Goal: Transaction & Acquisition: Purchase product/service

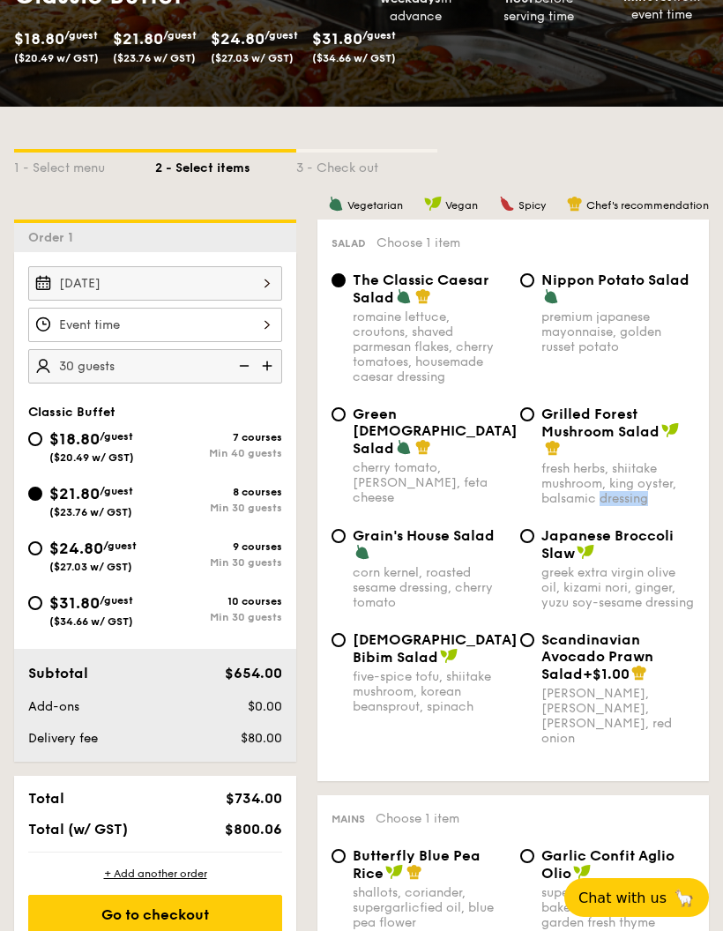
scroll to position [323, 0]
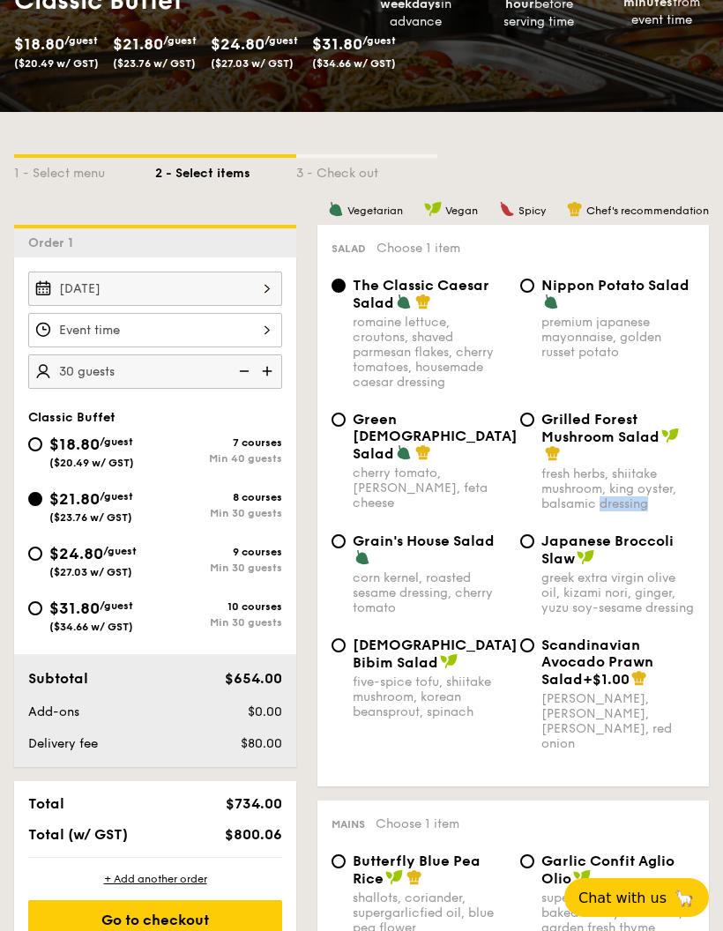
click at [577, 509] on div "fresh herbs, shiitake mushroom, king oyster, balsamic dressing" at bounding box center [618, 489] width 153 height 45
click at [535, 427] on input "Grilled Forest Mushroom Salad fresh herbs, shiitake mushroom, king oyster, bals…" at bounding box center [527, 420] width 14 height 14
radio input "true"
click at [343, 293] on input "The Classic Caesar Salad romaine lettuce, croutons, shaved parmesan flakes, che…" at bounding box center [339, 286] width 14 height 14
radio input "true"
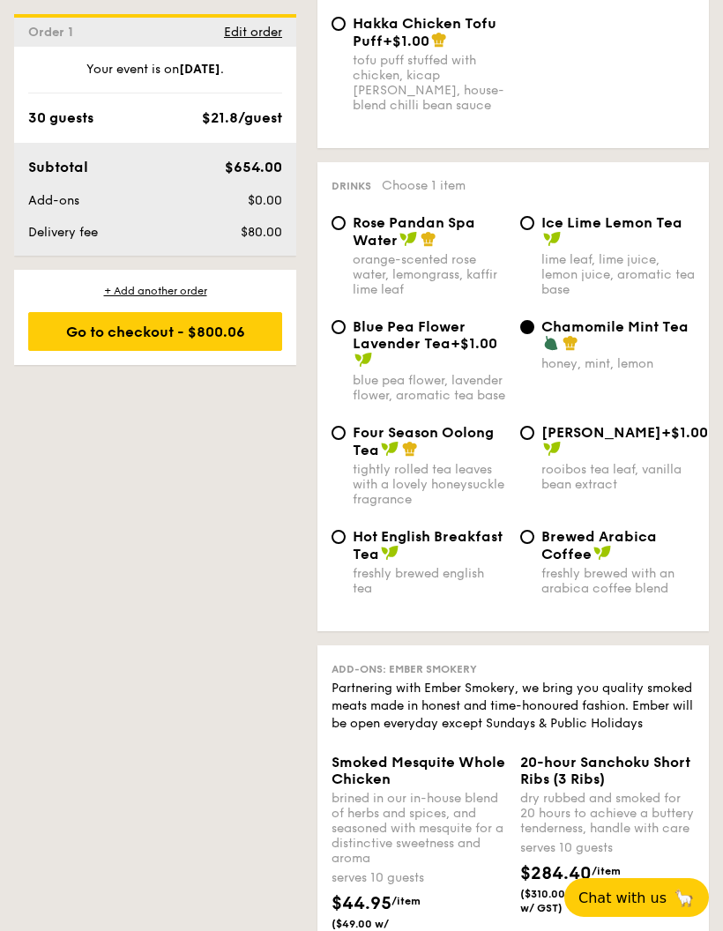
scroll to position [4634, 0]
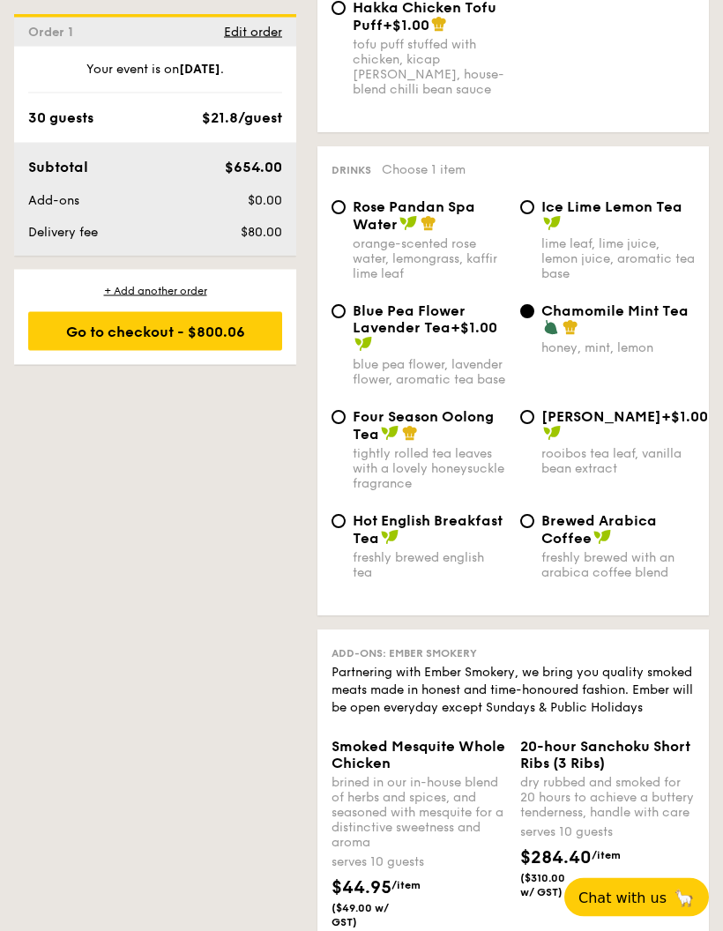
click at [528, 277] on div "Drinks Choose 1 item Rose Pandan Spa Water orange-scented rose water, lemongras…" at bounding box center [514, 381] width 392 height 469
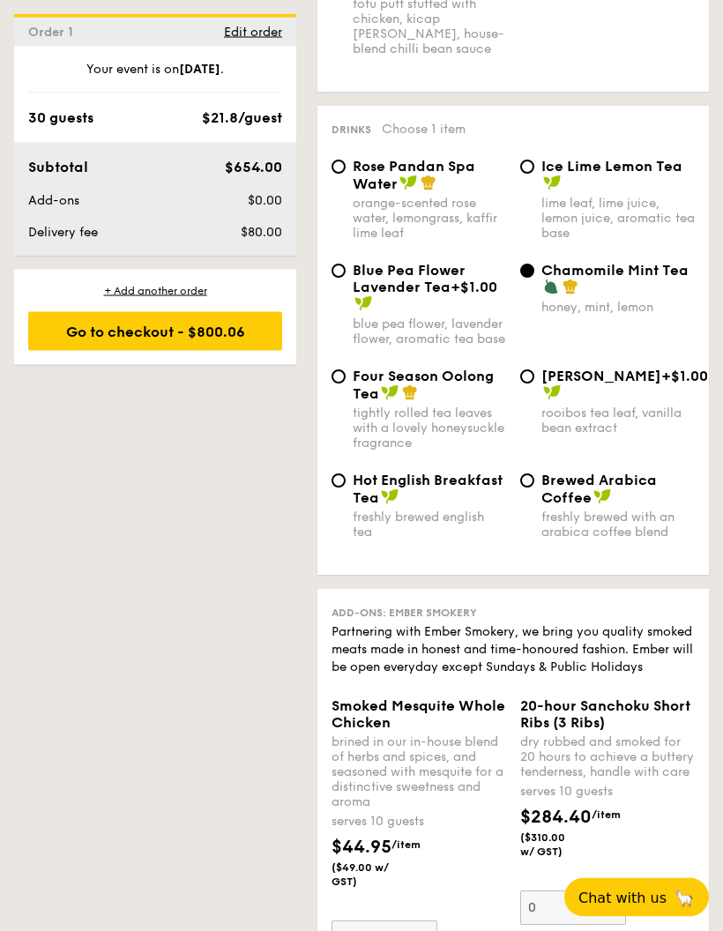
scroll to position [4666, 0]
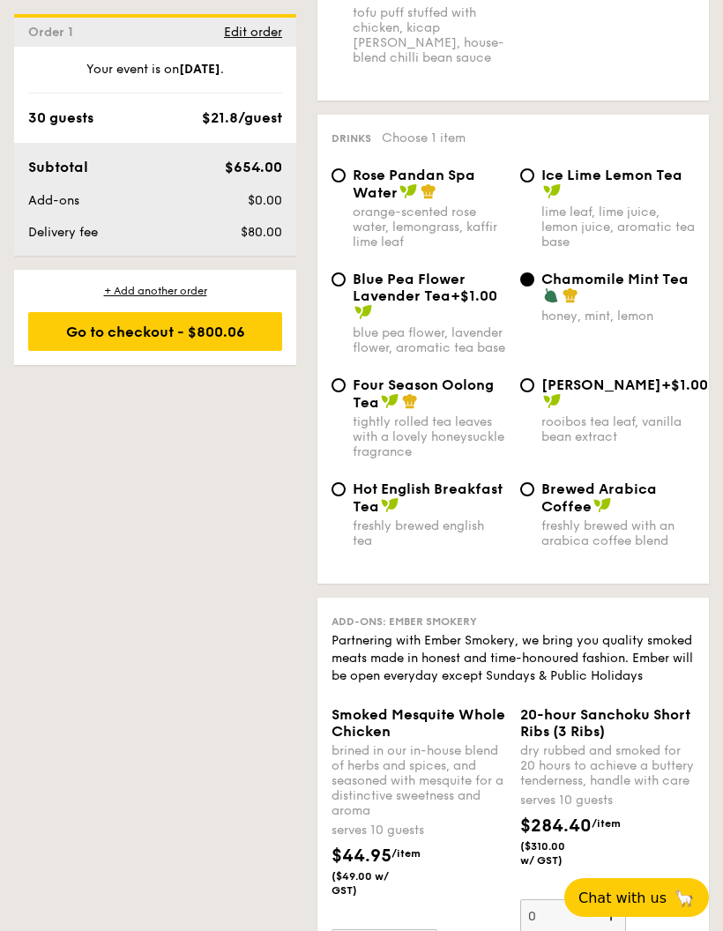
click at [156, 127] on div "30 guests $21.8/guest" at bounding box center [155, 118] width 254 height 21
click at [260, 36] on span "Edit order" at bounding box center [253, 32] width 58 height 15
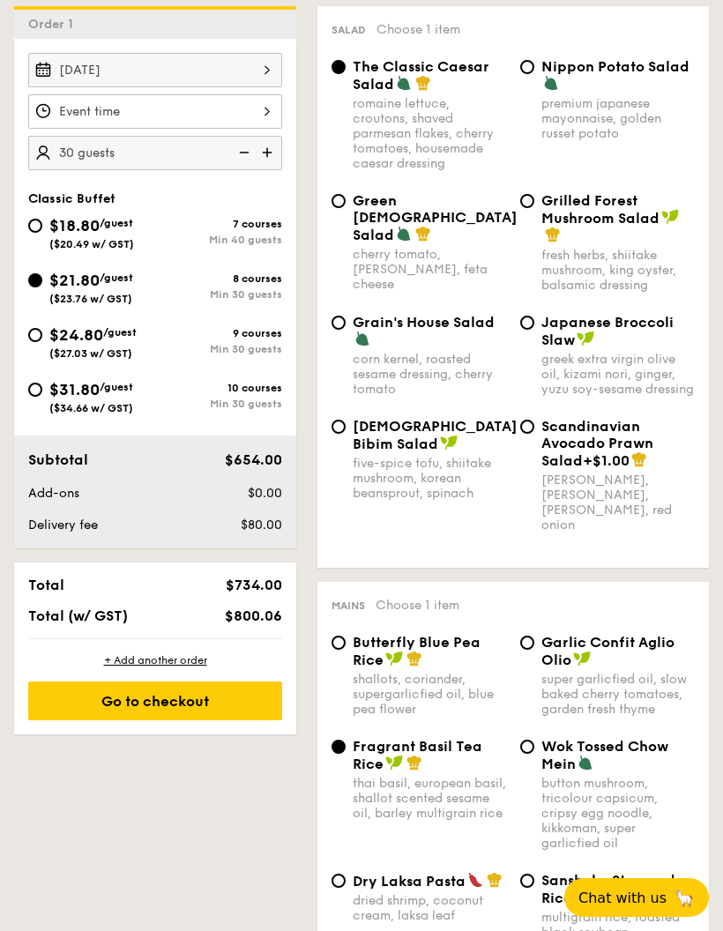
scroll to position [521, 0]
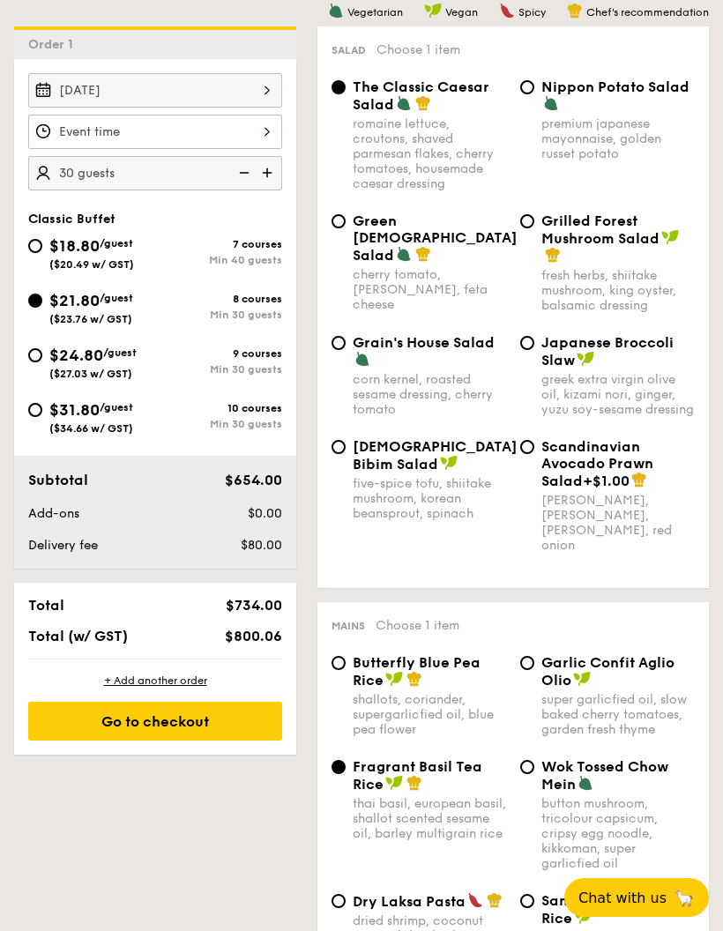
click at [262, 140] on div at bounding box center [155, 132] width 254 height 34
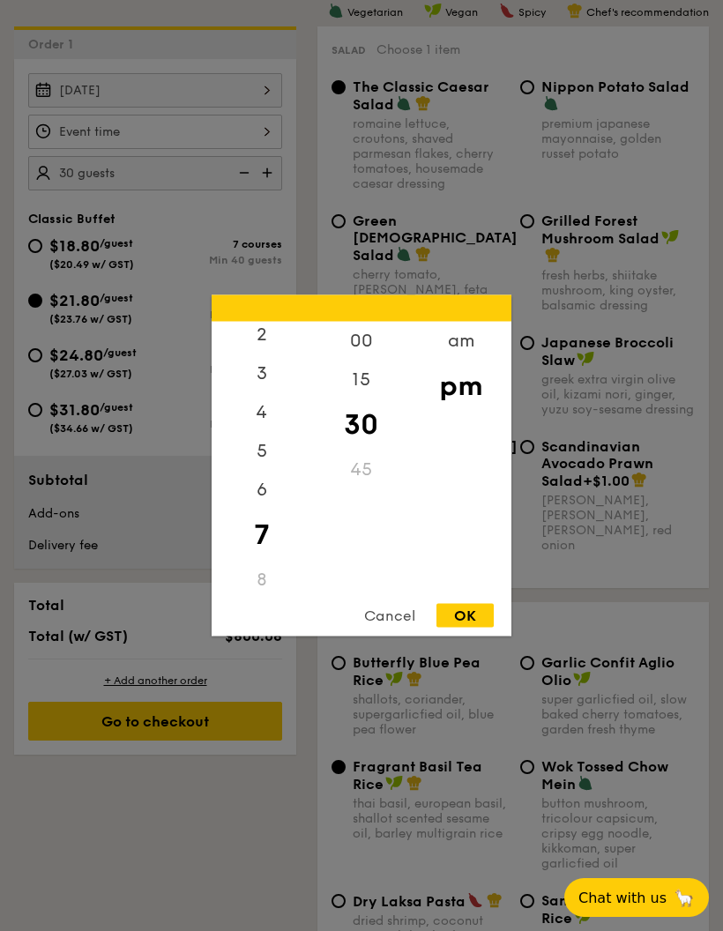
click at [369, 465] on div "45" at bounding box center [361, 470] width 100 height 39
click at [181, 217] on div at bounding box center [361, 465] width 723 height 931
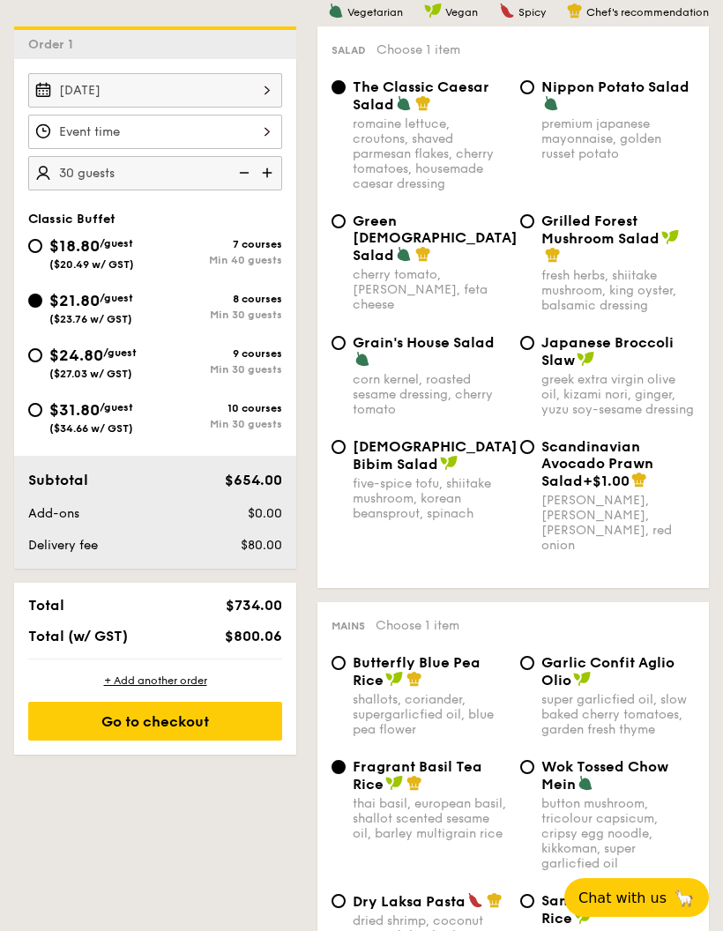
click at [268, 101] on div "Sep 26, 2025" at bounding box center [155, 90] width 254 height 34
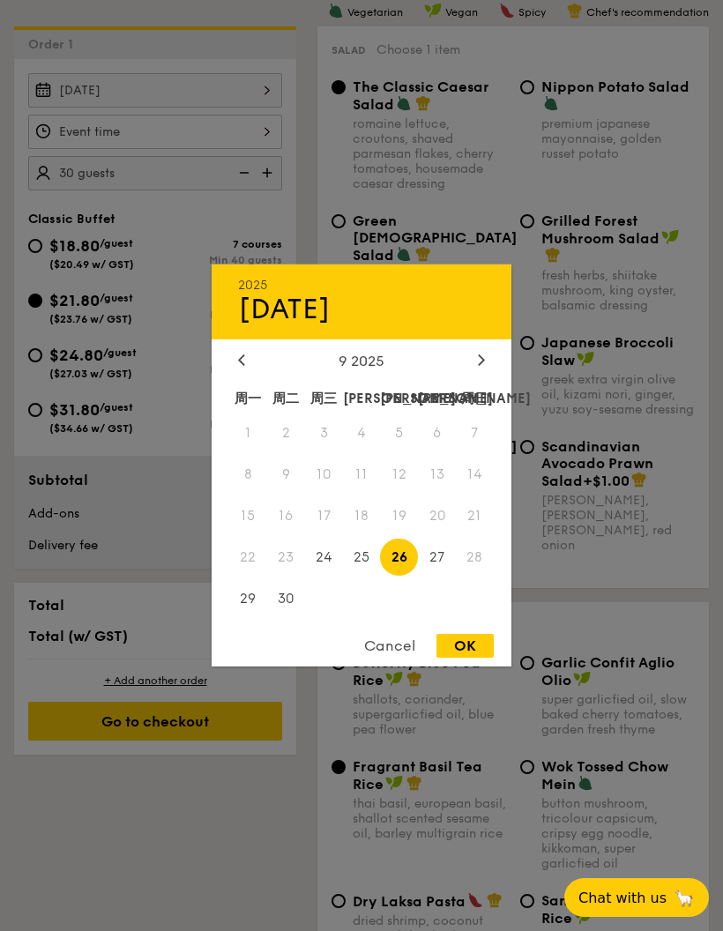
click at [462, 644] on div "OK" at bounding box center [465, 646] width 57 height 24
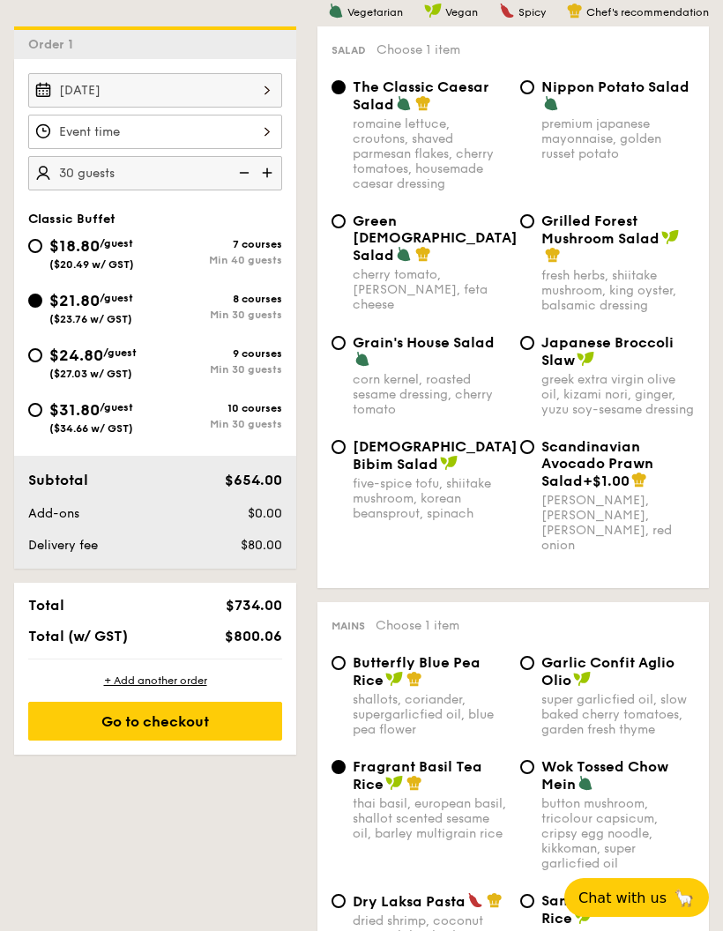
click at [467, 649] on div "OK" at bounding box center [465, 646] width 57 height 24
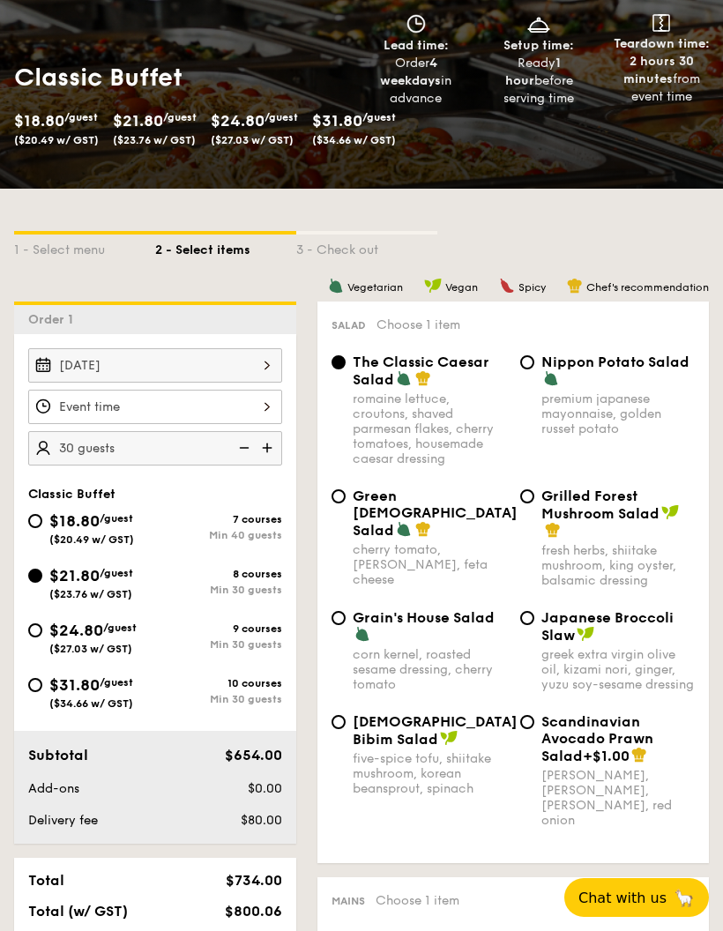
scroll to position [246, 0]
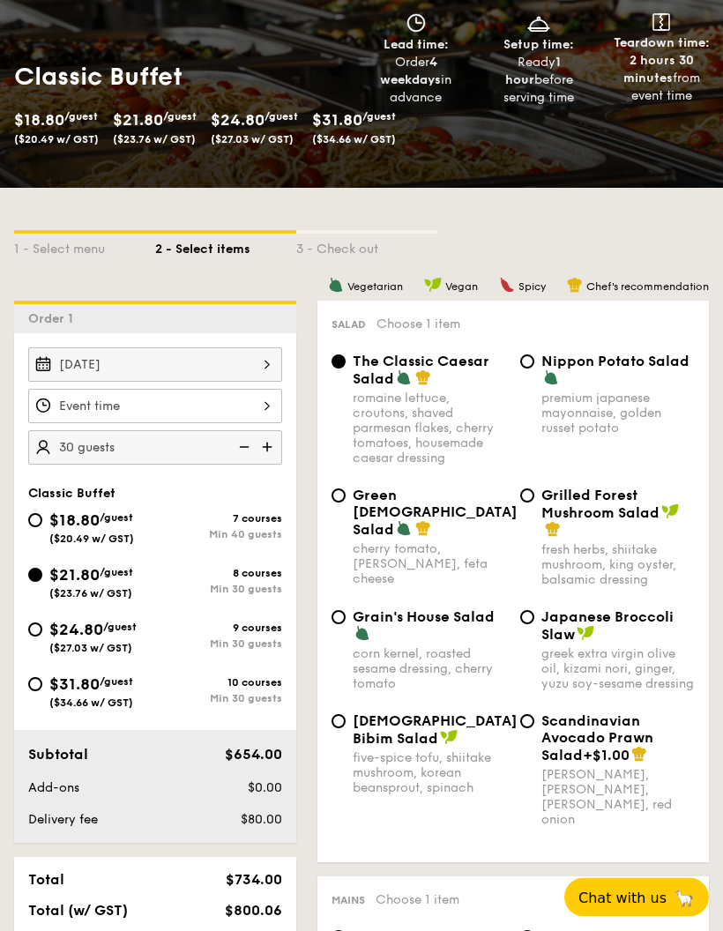
click at [635, 886] on button "Chat with us 🦙" at bounding box center [637, 898] width 145 height 39
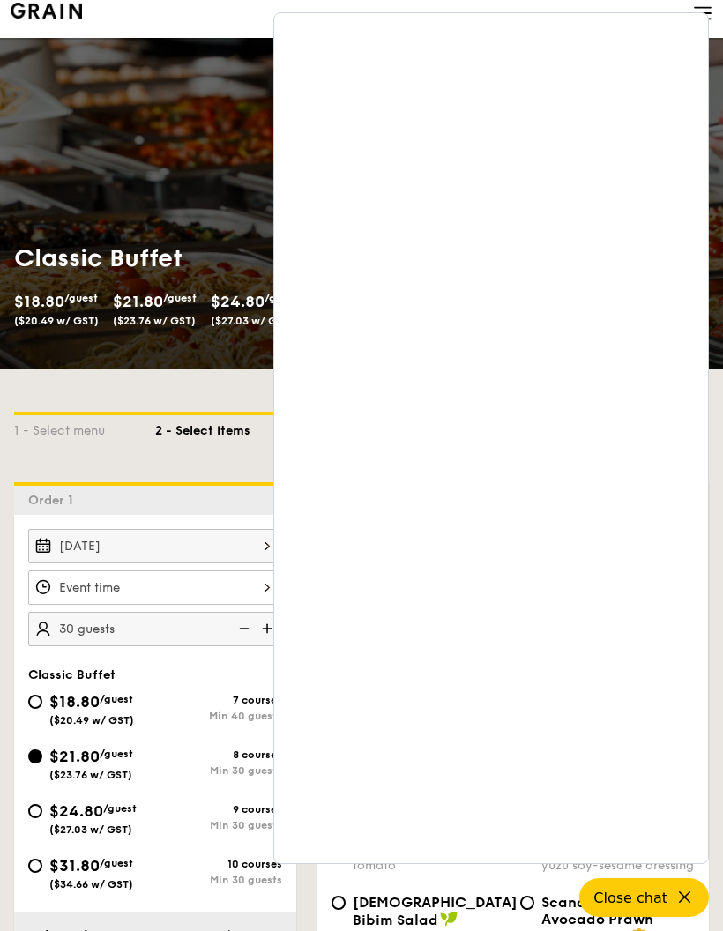
scroll to position [0, 0]
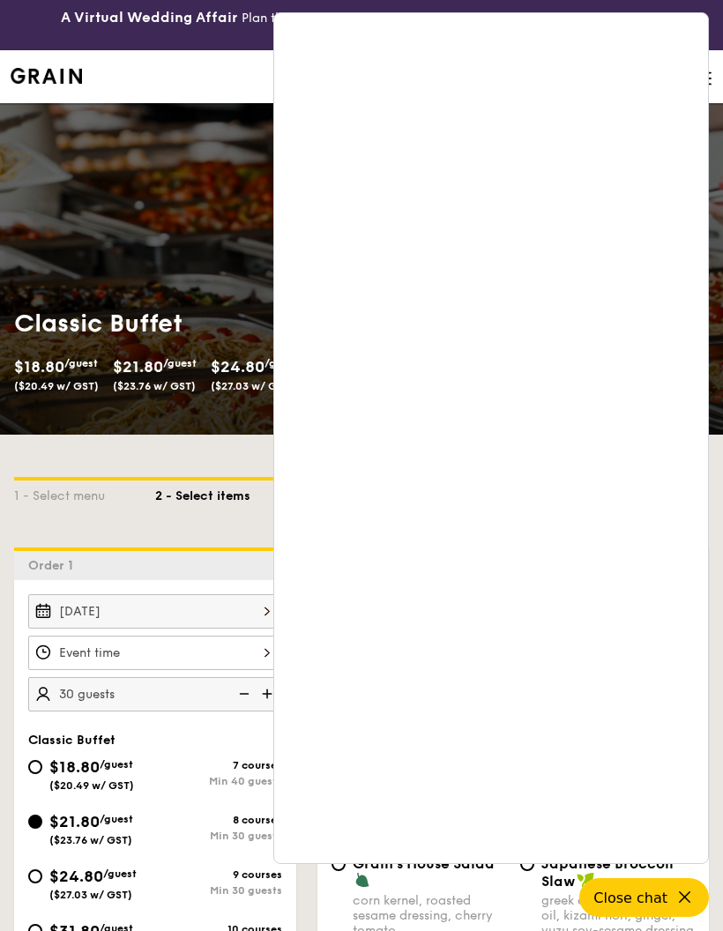
click at [683, 890] on icon at bounding box center [685, 897] width 20 height 20
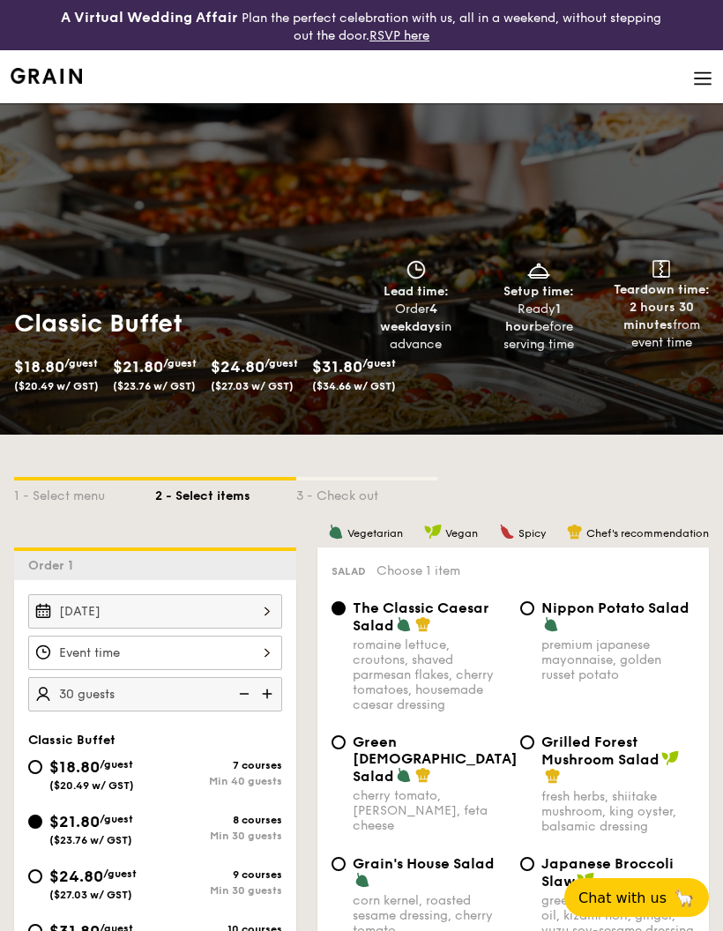
click at [619, 886] on button "Chat with us 🦙" at bounding box center [637, 898] width 145 height 39
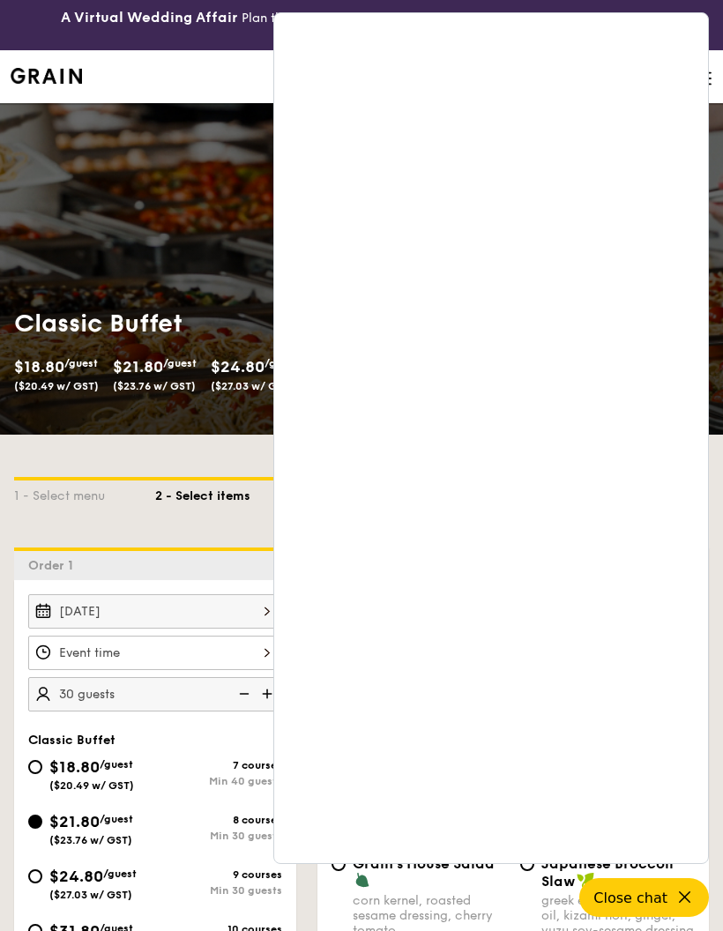
click at [93, 652] on div at bounding box center [155, 653] width 254 height 34
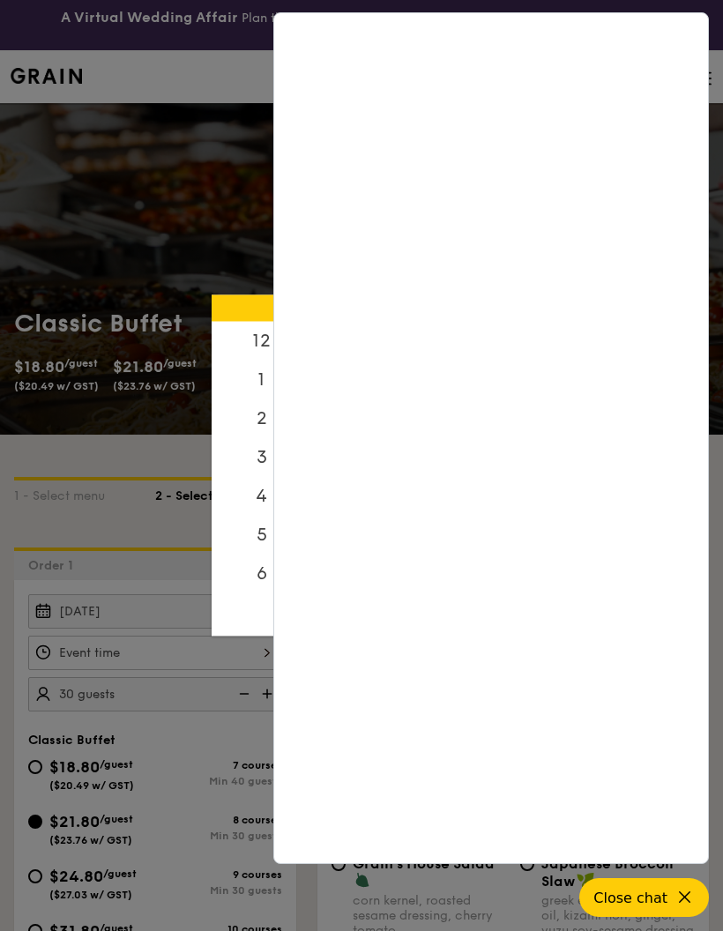
scroll to position [84, 0]
click at [78, 453] on div at bounding box center [361, 465] width 723 height 931
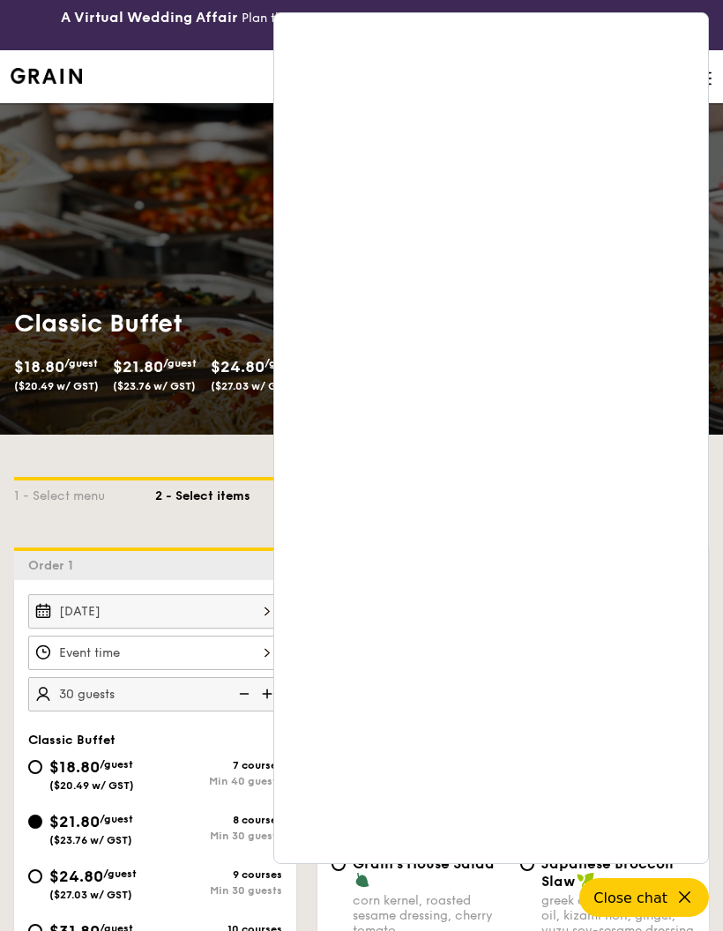
click at [98, 406] on div "$18.80 /guest ($20.49 w/ GST) $21.80 /guest ($23.76 w/ GST) $24.80 /guest ($27.…" at bounding box center [184, 380] width 355 height 53
click at [610, 890] on span "Close chat" at bounding box center [631, 898] width 74 height 17
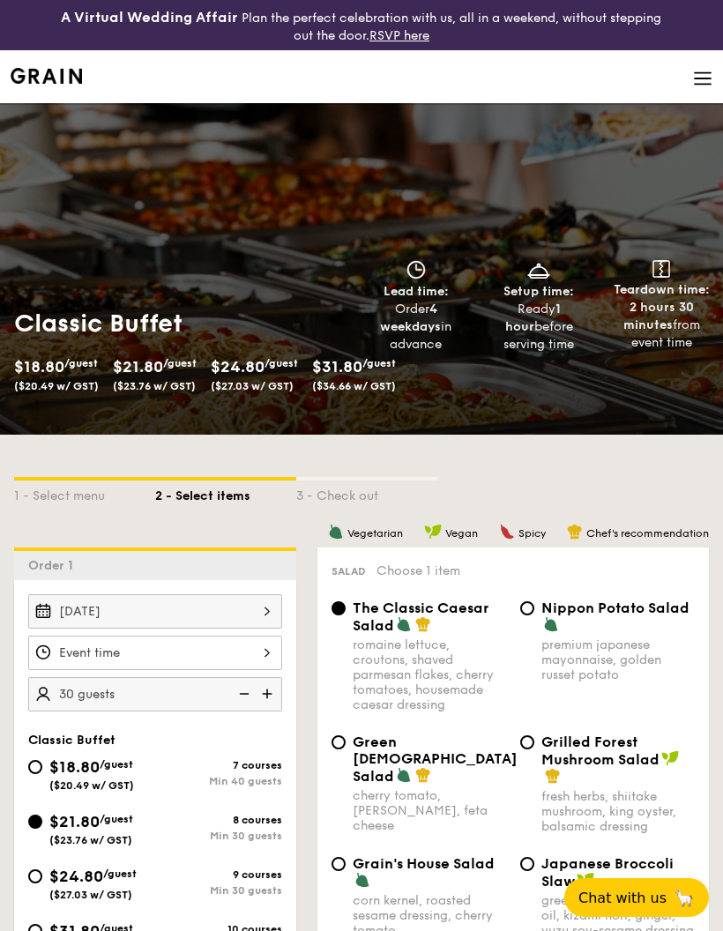
click at [90, 654] on div at bounding box center [155, 653] width 254 height 34
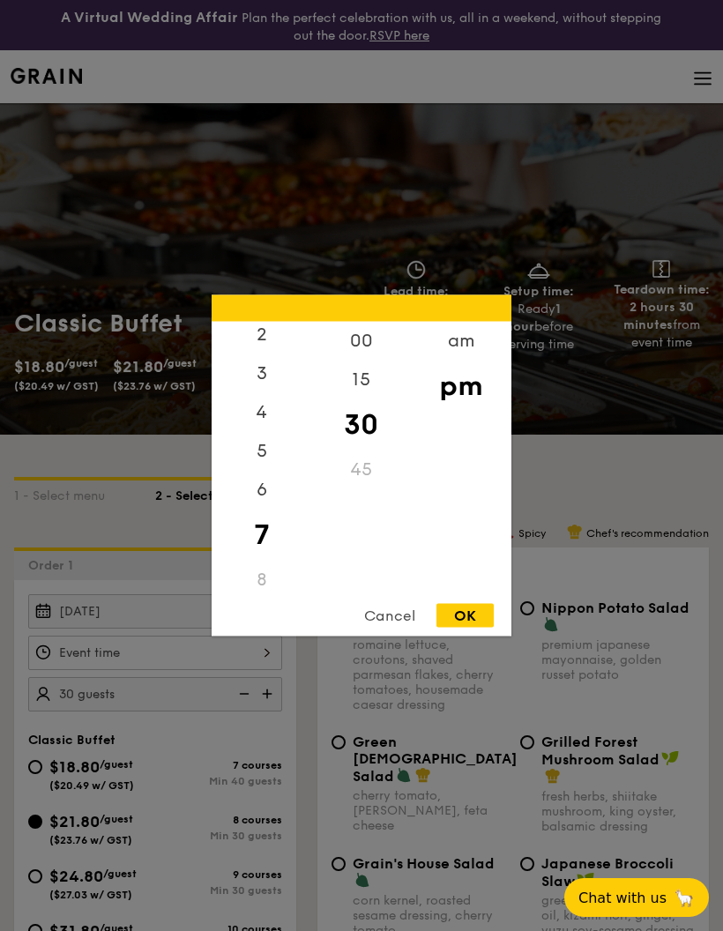
click at [365, 373] on div "15" at bounding box center [361, 380] width 100 height 39
click at [372, 340] on div "00" at bounding box center [361, 341] width 100 height 39
click at [455, 612] on div "OK" at bounding box center [465, 616] width 57 height 24
type input "7:00PM"
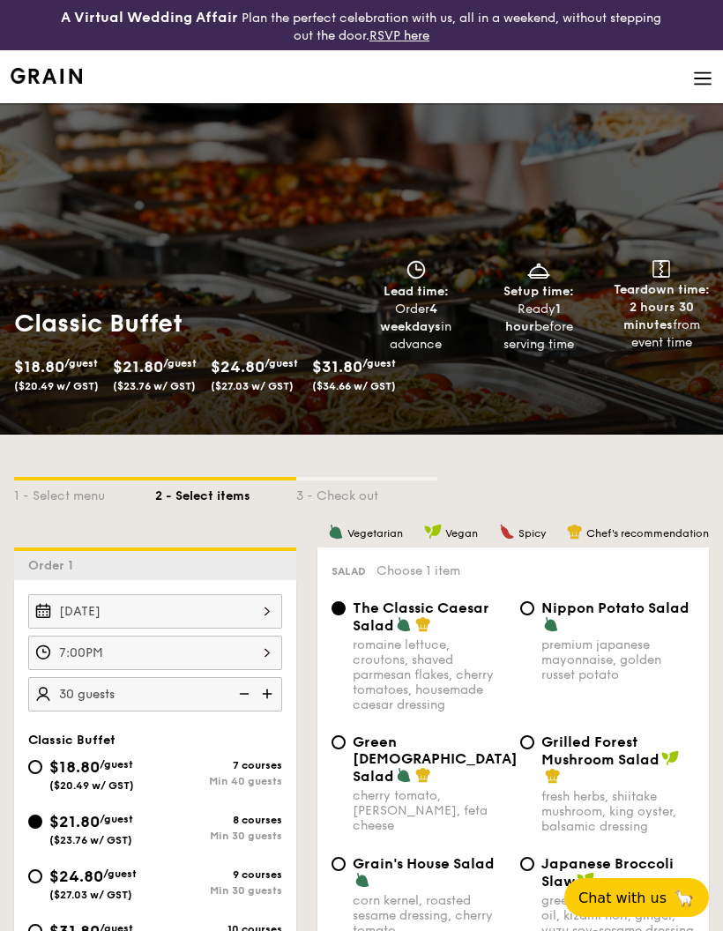
click at [265, 692] on img at bounding box center [269, 694] width 26 height 34
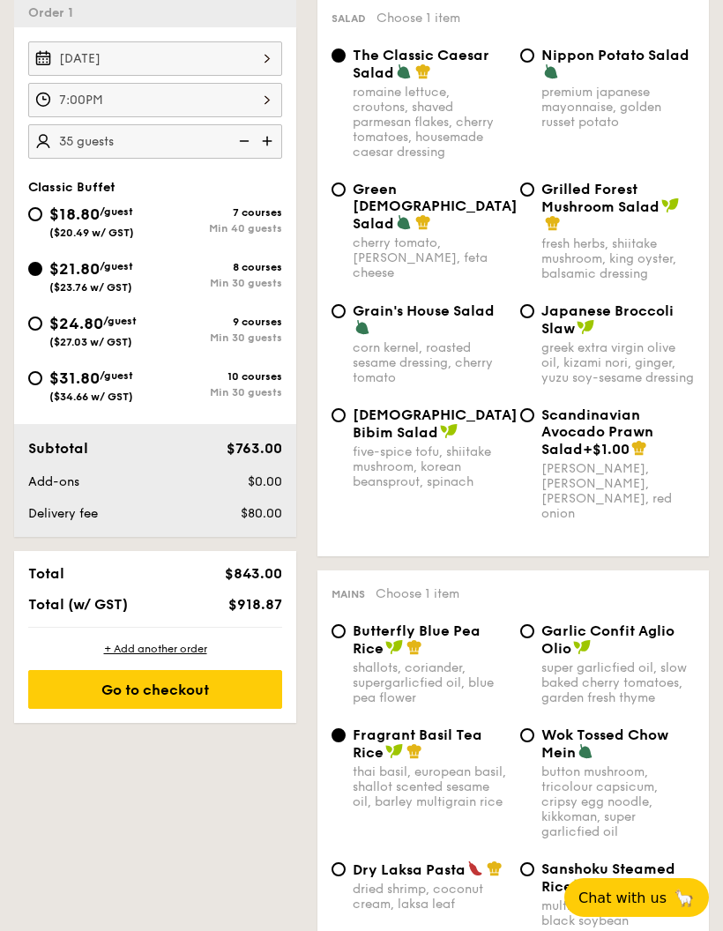
scroll to position [550, 0]
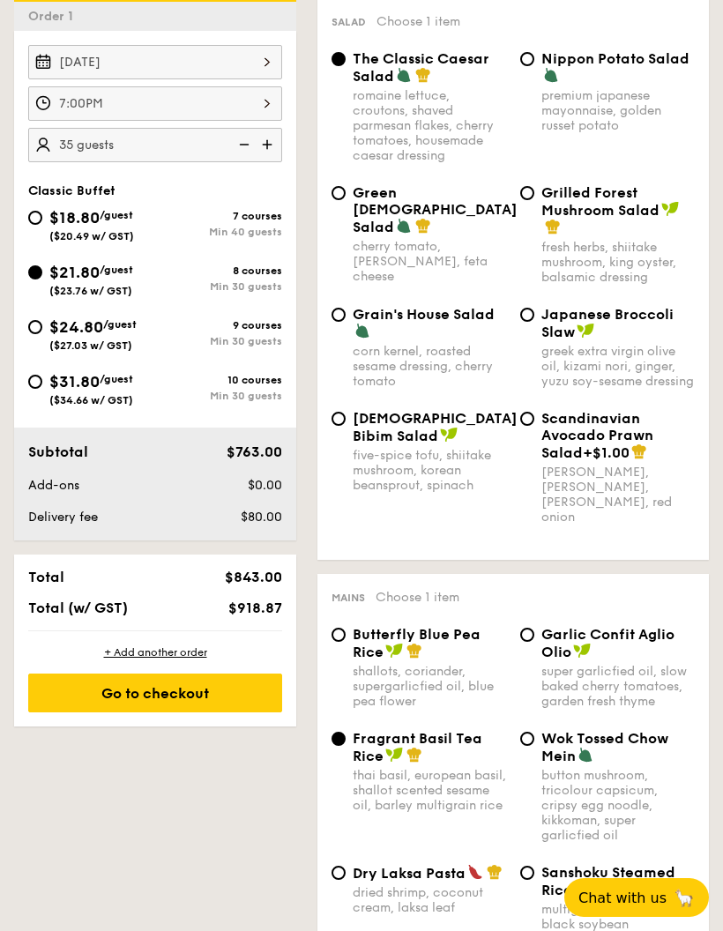
click at [241, 140] on img at bounding box center [242, 145] width 26 height 34
type input "30 guests"
click at [240, 693] on div "Go to checkout" at bounding box center [155, 693] width 254 height 39
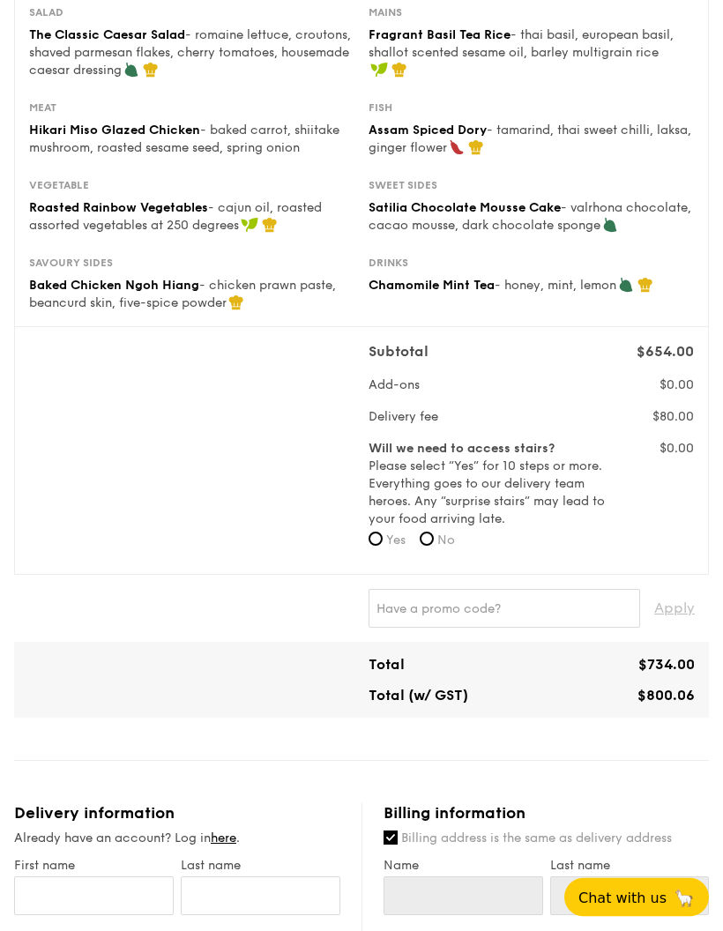
scroll to position [325, 0]
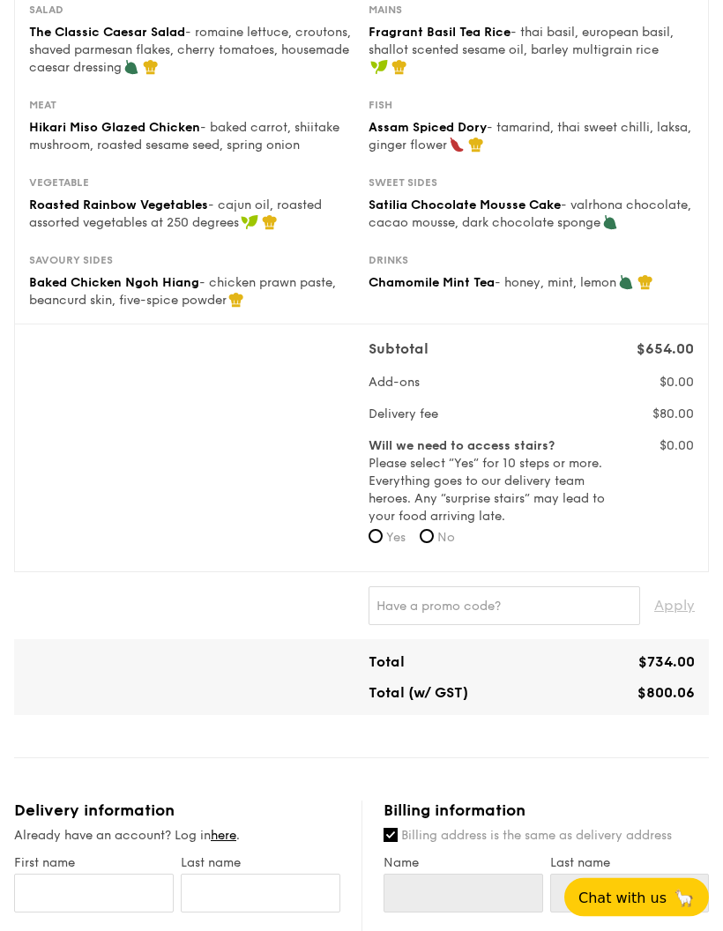
click at [434, 531] on input "No" at bounding box center [427, 537] width 14 height 14
radio input "true"
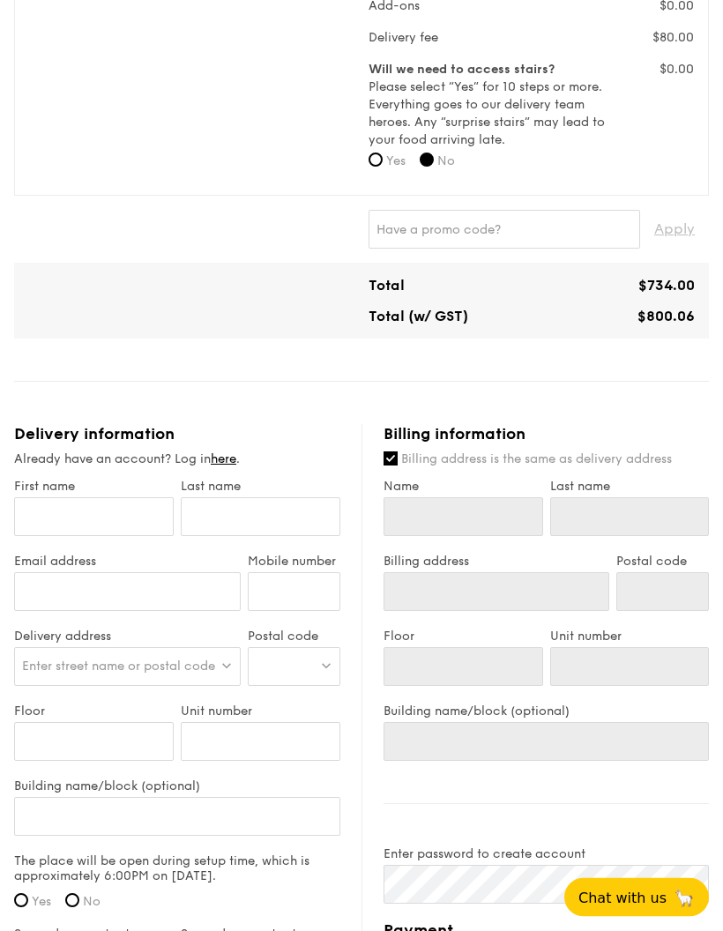
scroll to position [702, 0]
click at [126, 518] on input "First name" at bounding box center [94, 516] width 160 height 39
type input "L"
type input "Li"
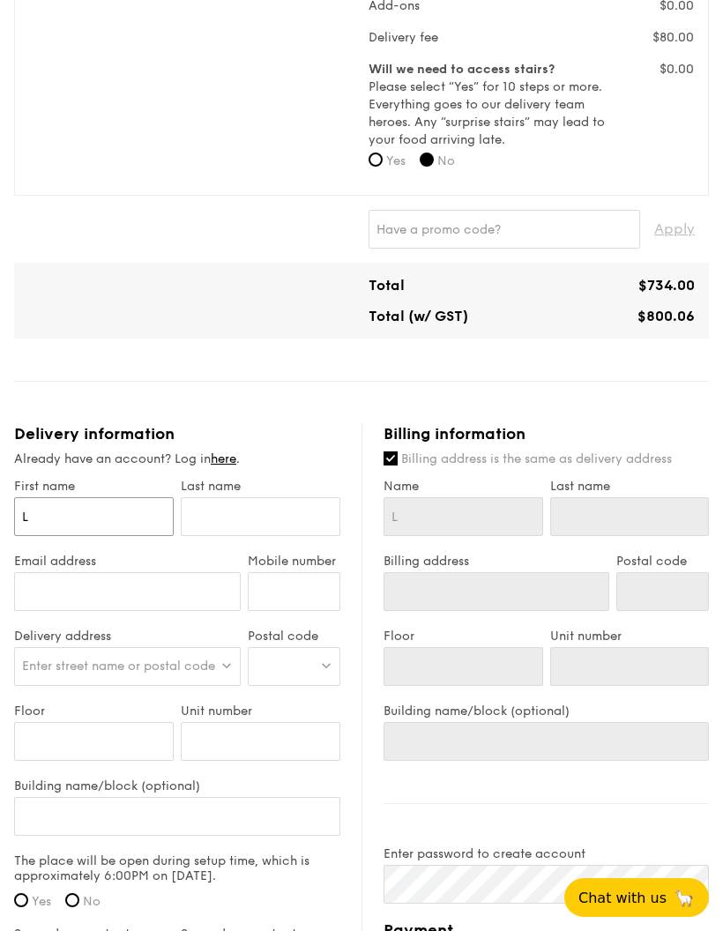
type input "Li"
click at [273, 513] on input "text" at bounding box center [261, 516] width 160 height 39
type input "A"
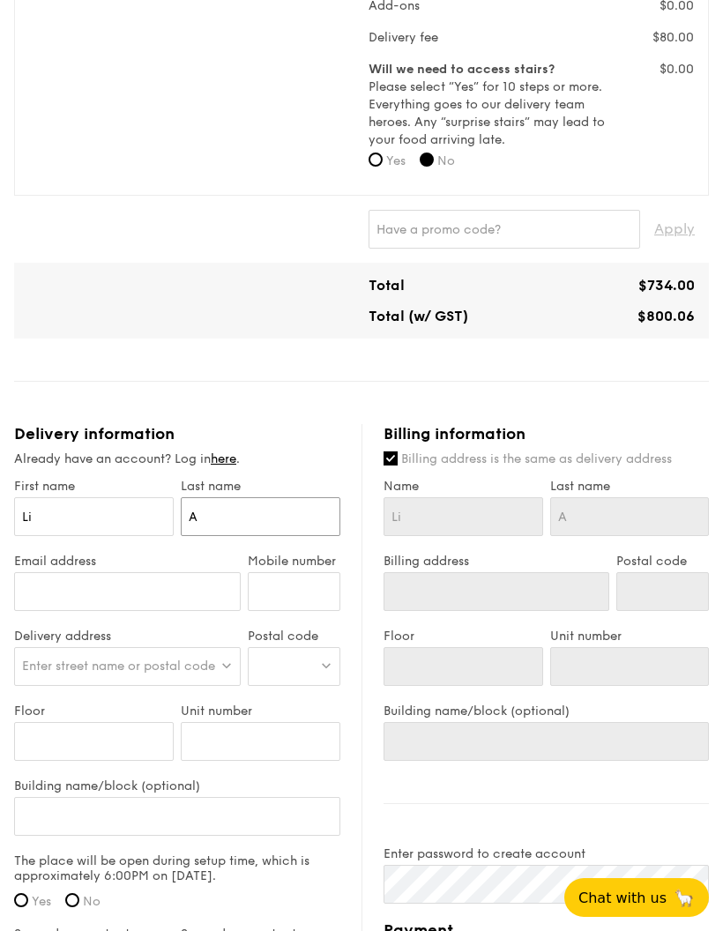
type input "Ao"
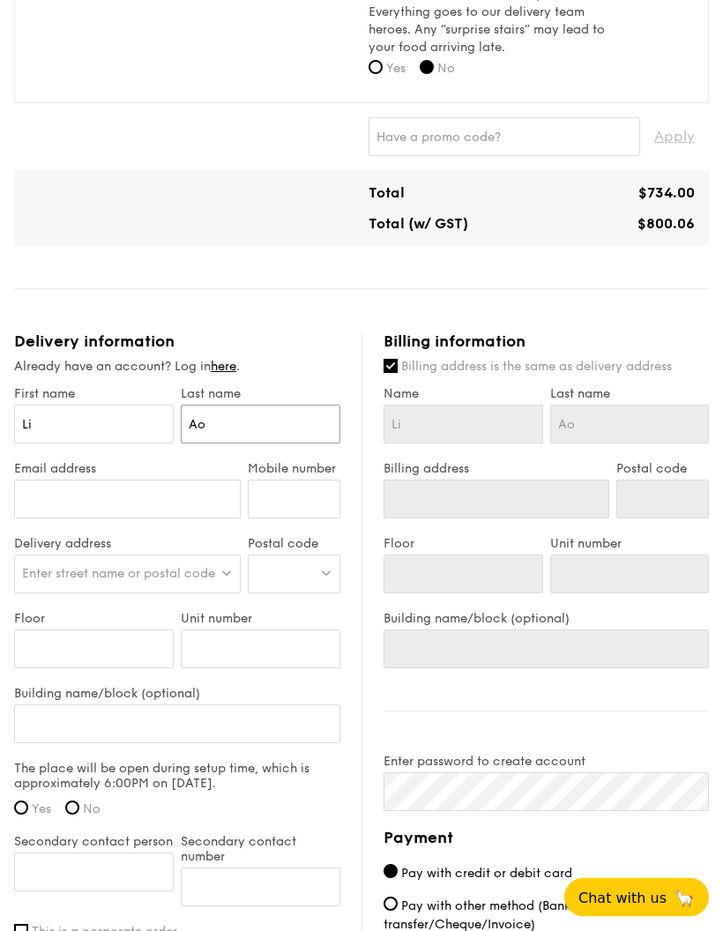
scroll to position [797, 0]
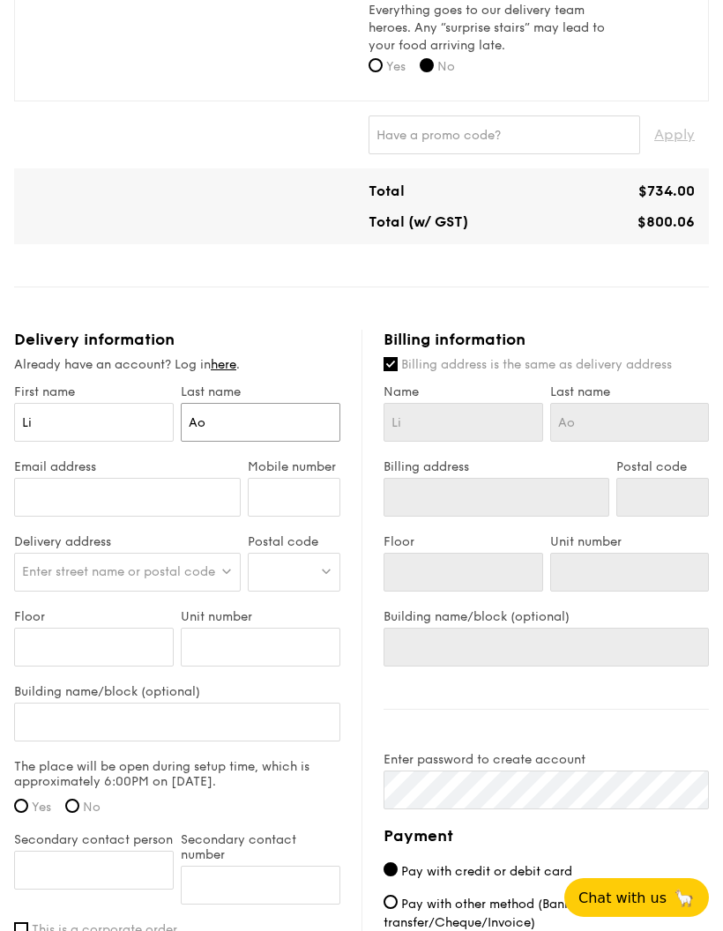
type input "Ao"
click at [213, 497] on input "Email address" at bounding box center [127, 497] width 227 height 39
type input "[EMAIL_ADDRESS][DOMAIN_NAME]"
click at [321, 501] on input "Mobile number" at bounding box center [294, 497] width 93 height 39
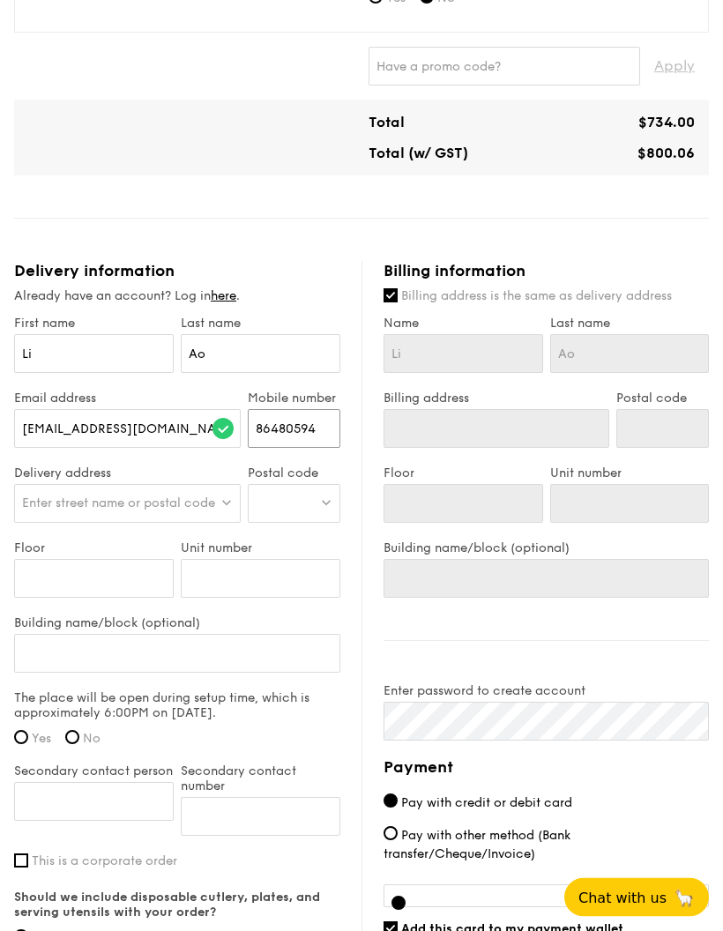
scroll to position [874, 0]
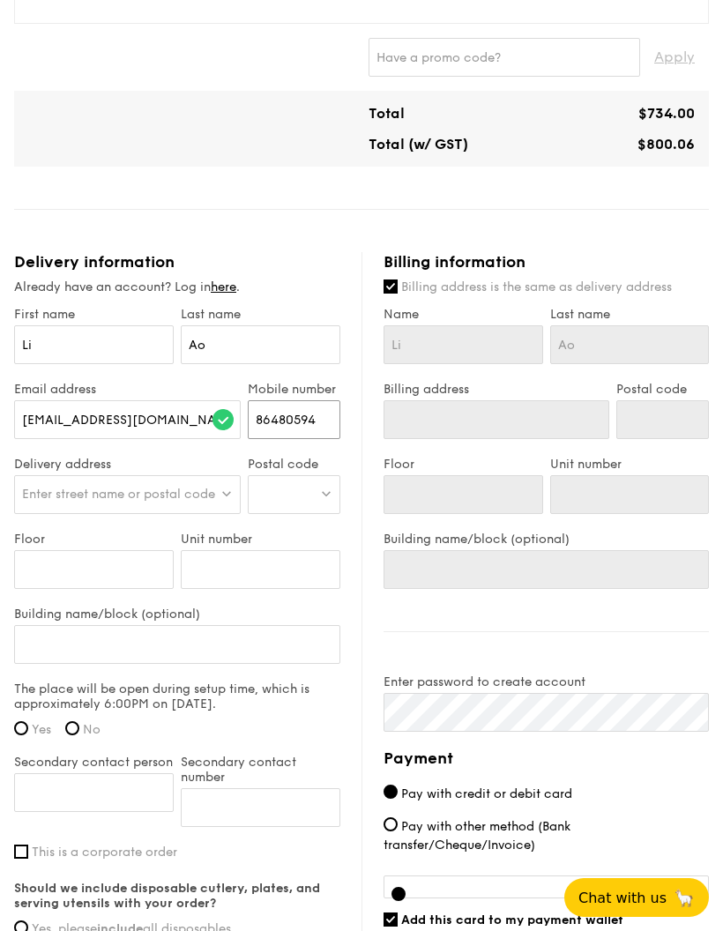
type input "86480594"
click at [221, 496] on img at bounding box center [227, 493] width 12 height 13
click at [316, 492] on div at bounding box center [294, 494] width 93 height 39
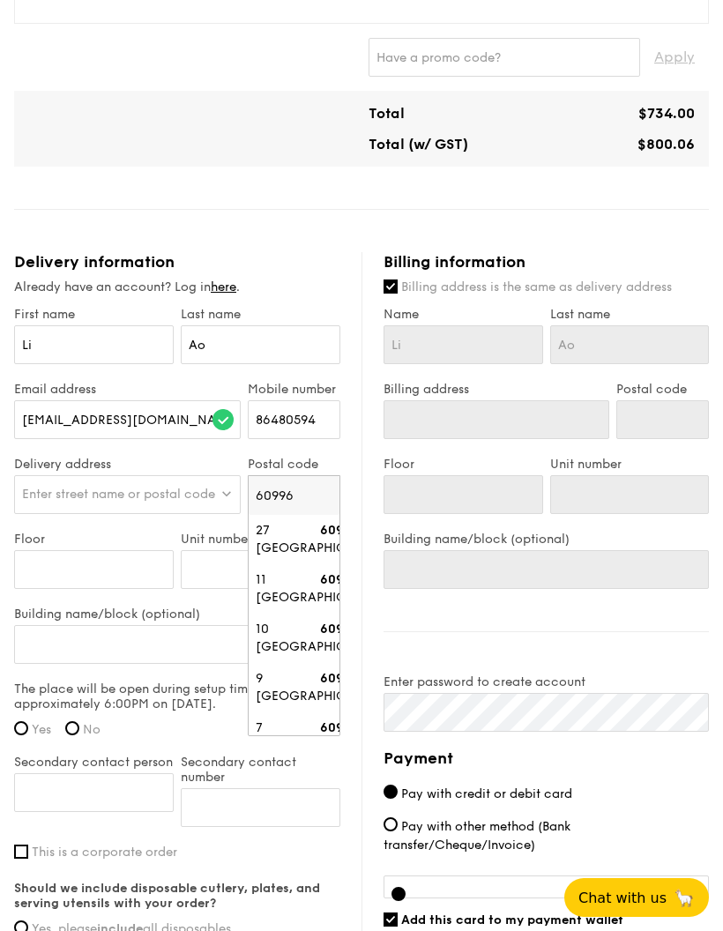
type input "609961"
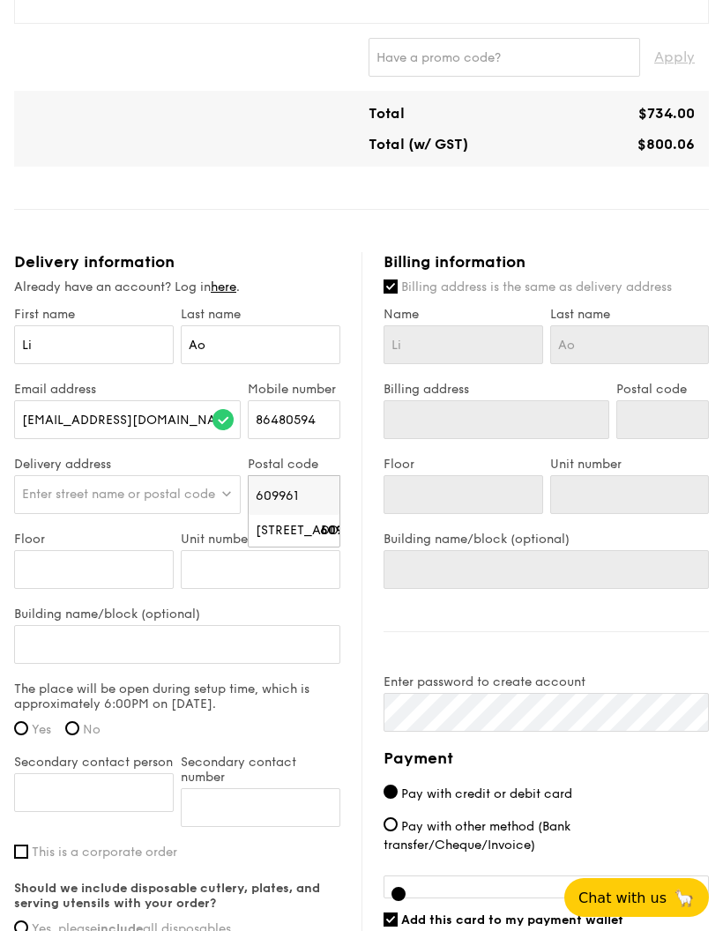
click at [310, 531] on div "[STREET_ADDRESS]" at bounding box center [285, 531] width 58 height 18
type input "[STREET_ADDRESS]"
type input "609961"
click at [208, 645] on input "Building name/block (optional)" at bounding box center [177, 644] width 326 height 39
type input "T"
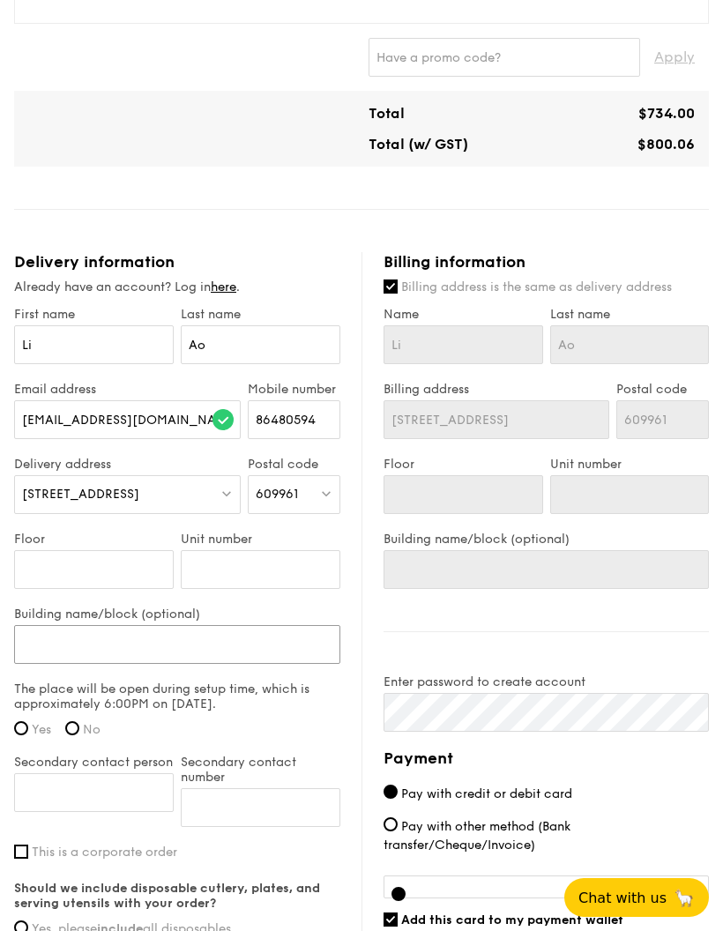
type input "T"
type input "Th"
type input "The"
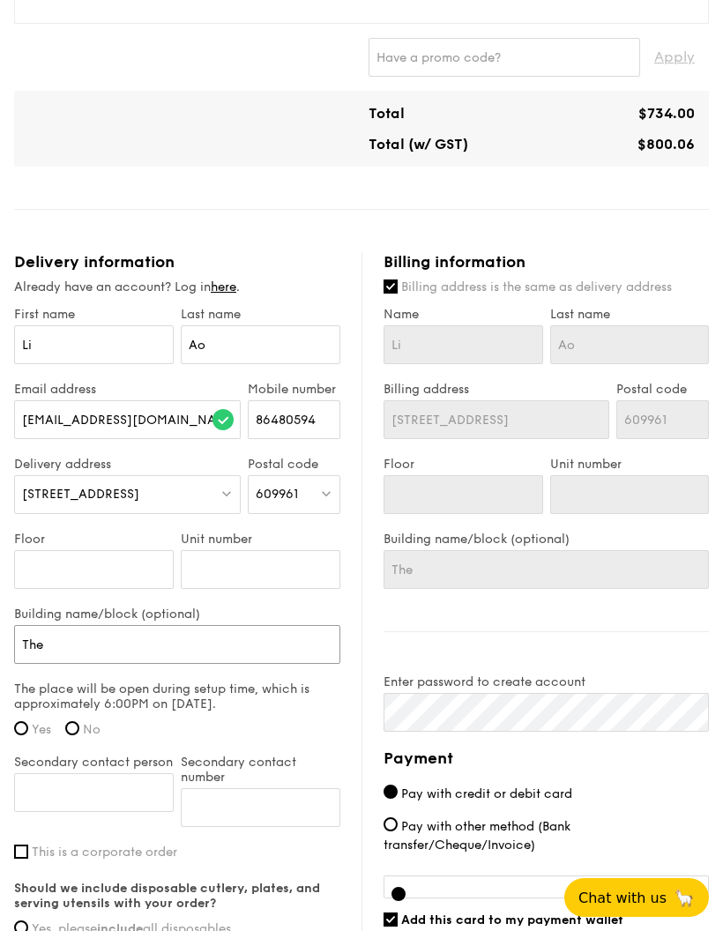
type input "The"
type input "The C"
type input "The Ch"
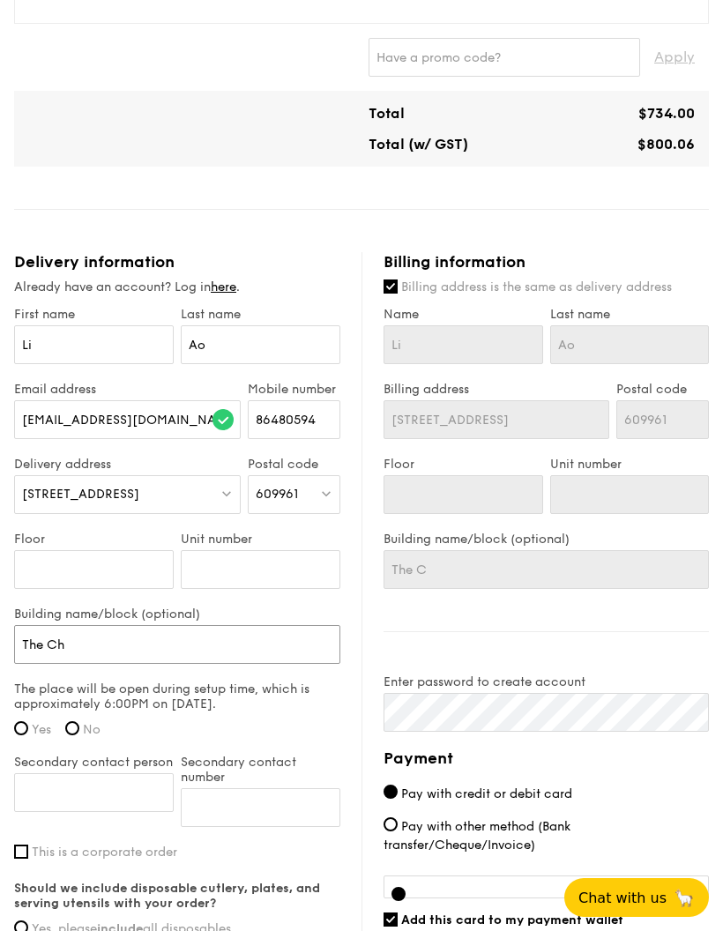
type input "The Ch"
type input "The Che"
type input "The Chev"
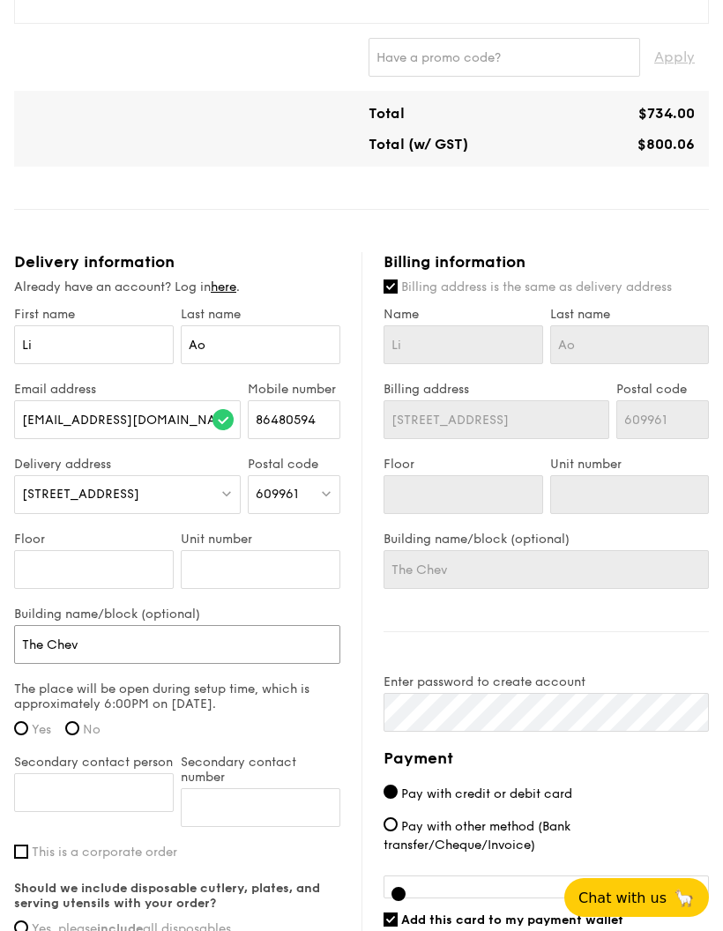
type input "The Chevr"
type input "The Chevro"
type input "The Chevron"
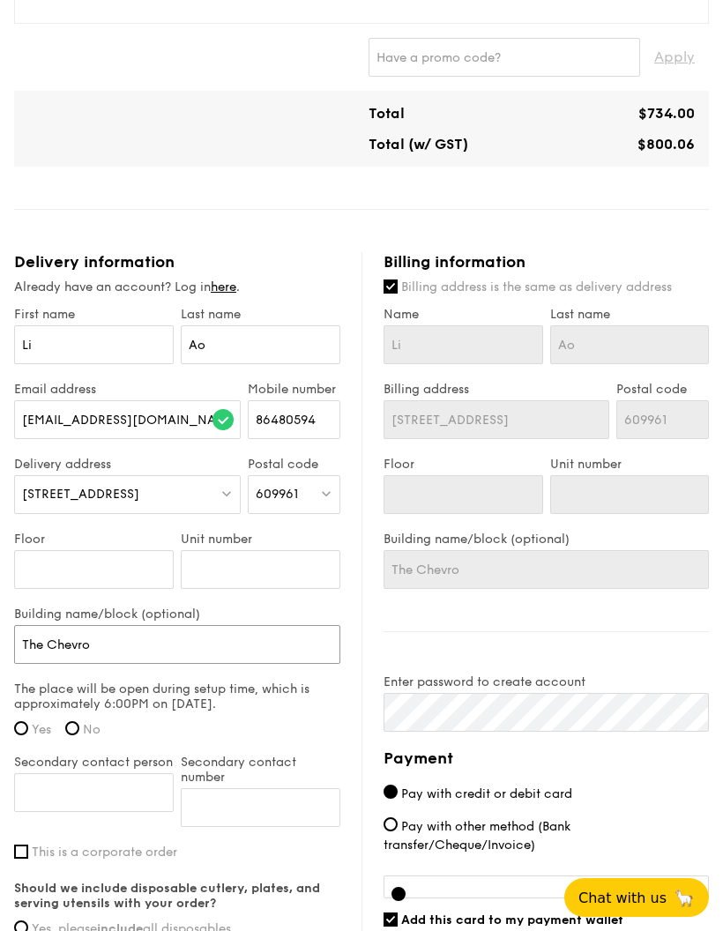
type input "The Chevron"
type input "The Chevrons"
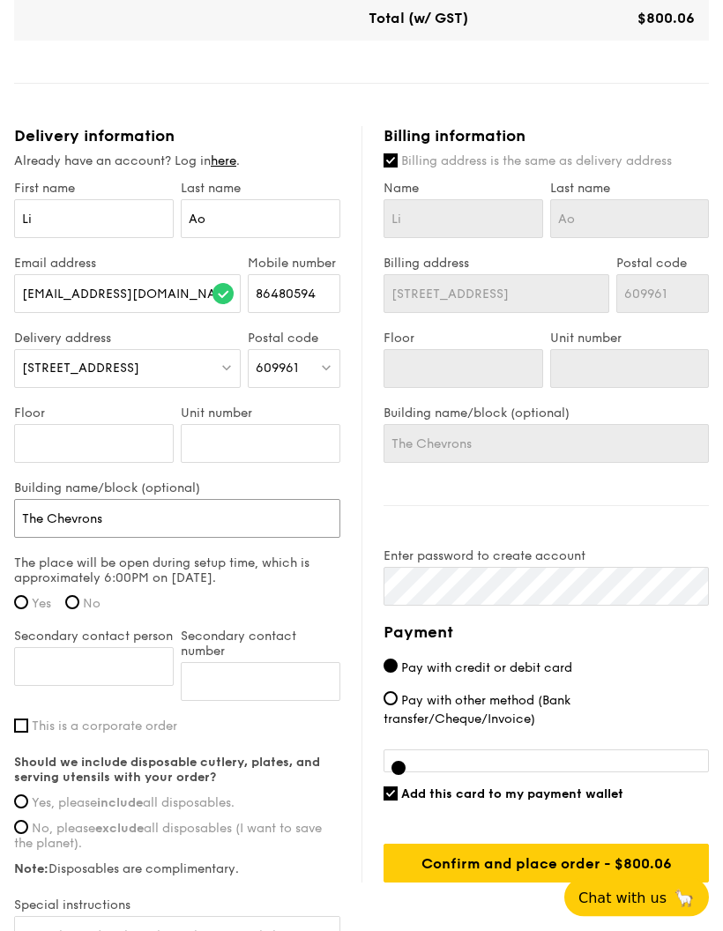
scroll to position [1000, 0]
type input "The Chevrons"
type input "The Chevrons /"
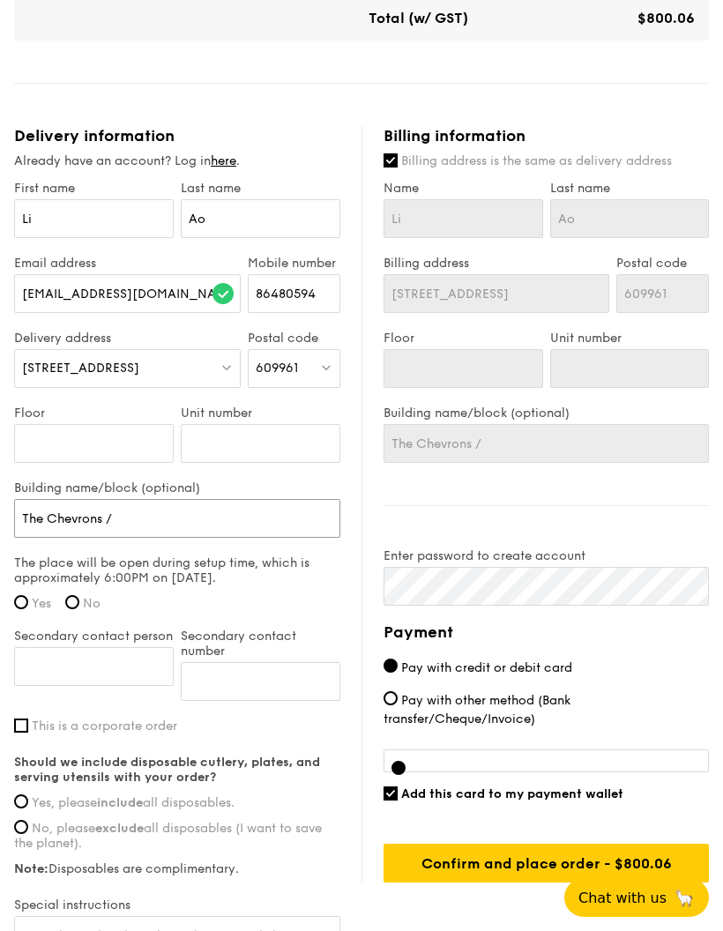
type input "The Chevrons /c"
type input "The Chevrons /ch"
type input "The Chevrons /cha"
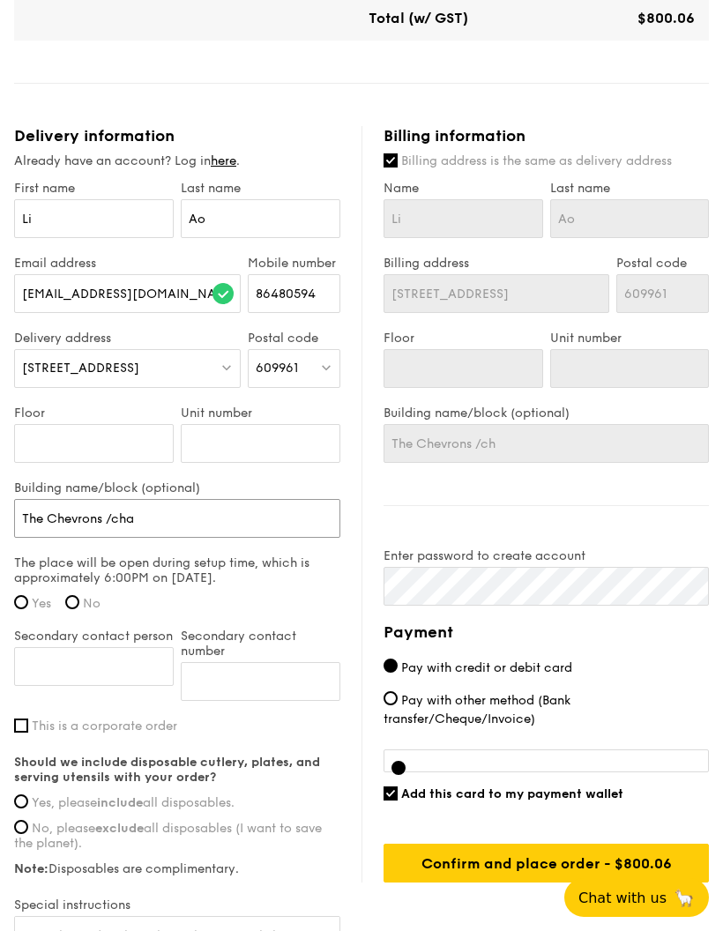
type input "The Chevrons /cha"
type input "The Chevrons /chal"
type input "The Chevrons /chale"
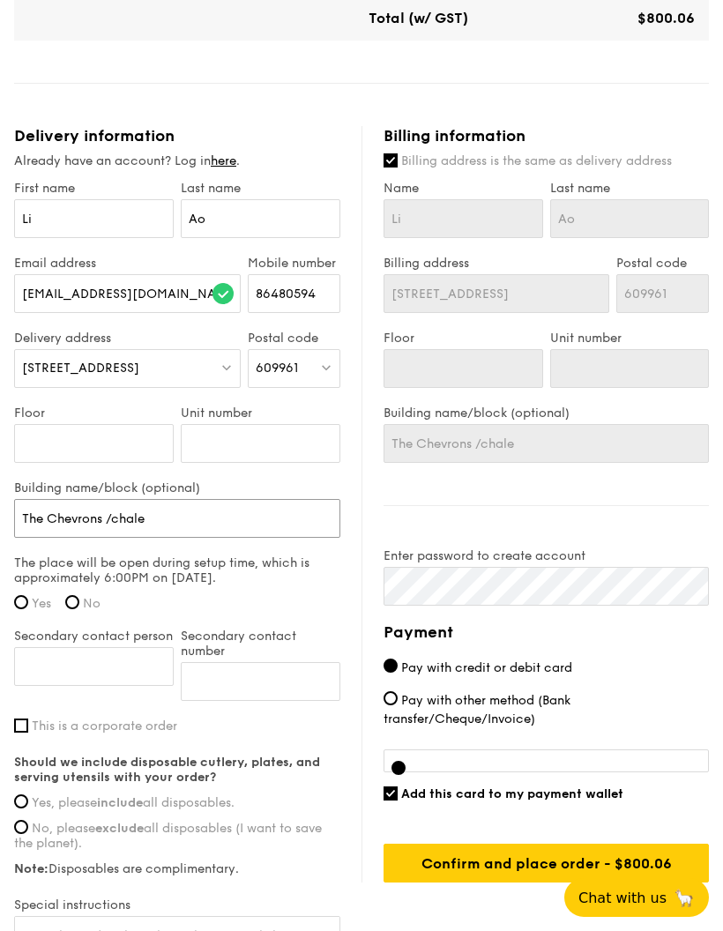
type input "The Chevrons /chalet"
type input "The Chevrons /chalet 2"
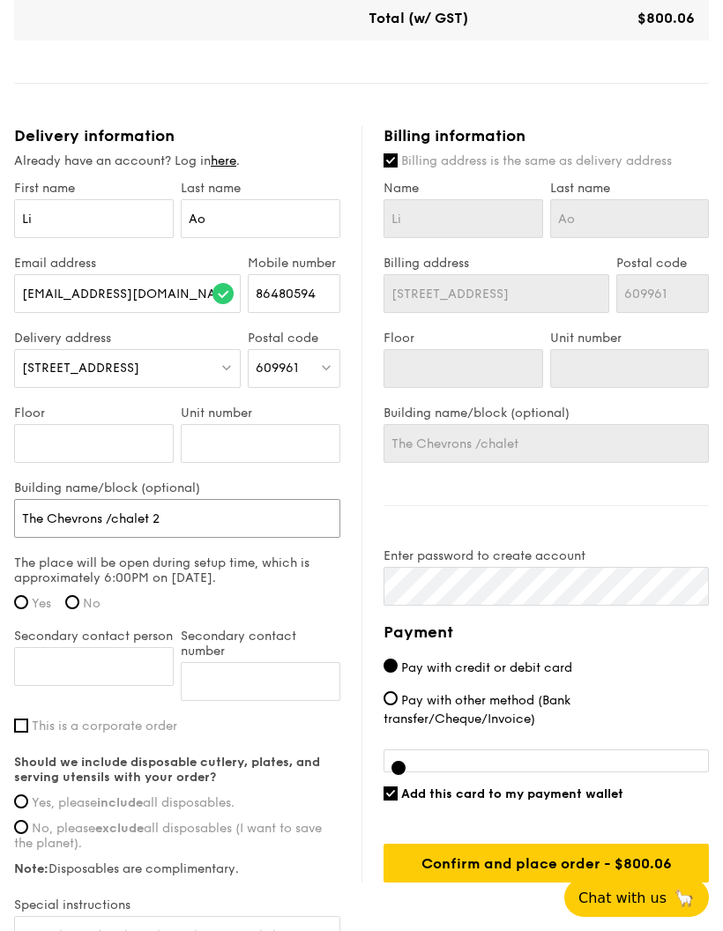
type input "The Chevrons /chalet 2"
type input "The Chevrons /chalet 2 j"
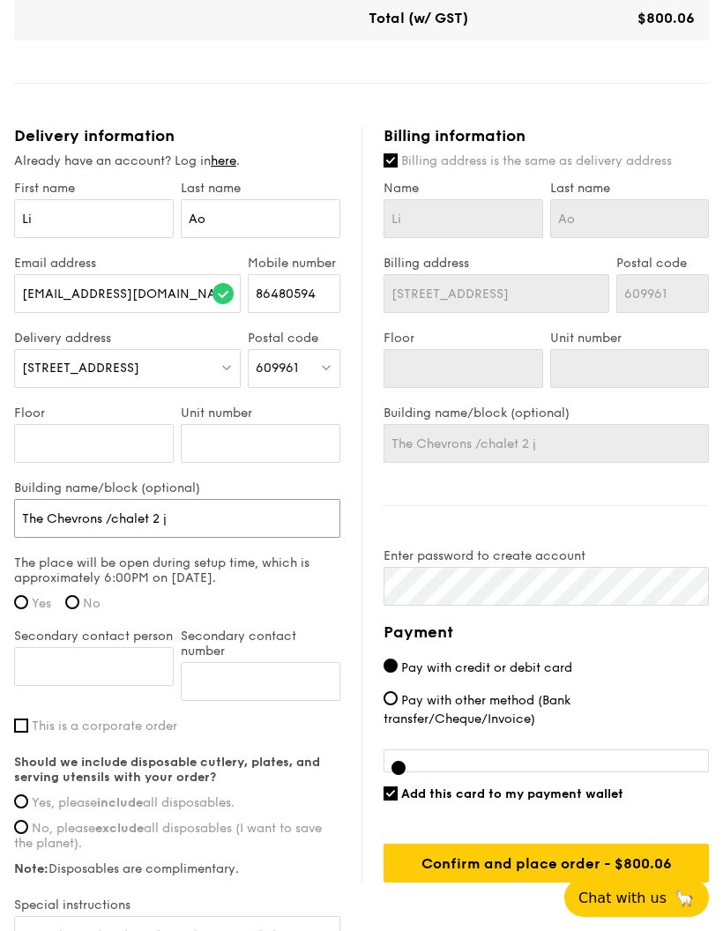
type input "The Chevrons /chalet 2"
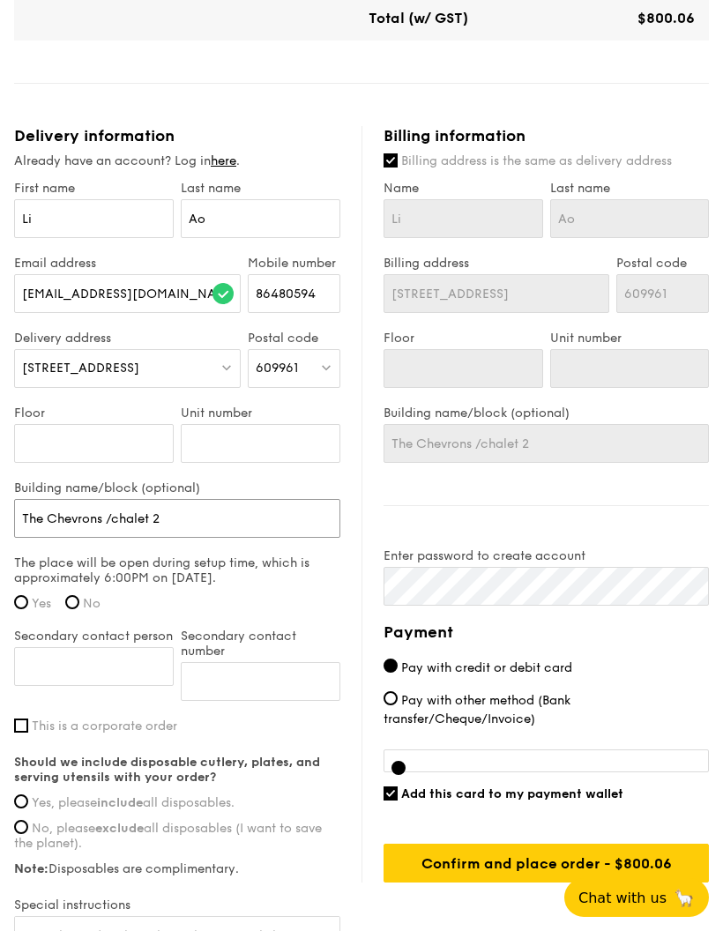
type input "The Chevrons /chalet 2"
type input "The Chevrons /chalet 2 $"
type input "The Chevrons /chalet 2"
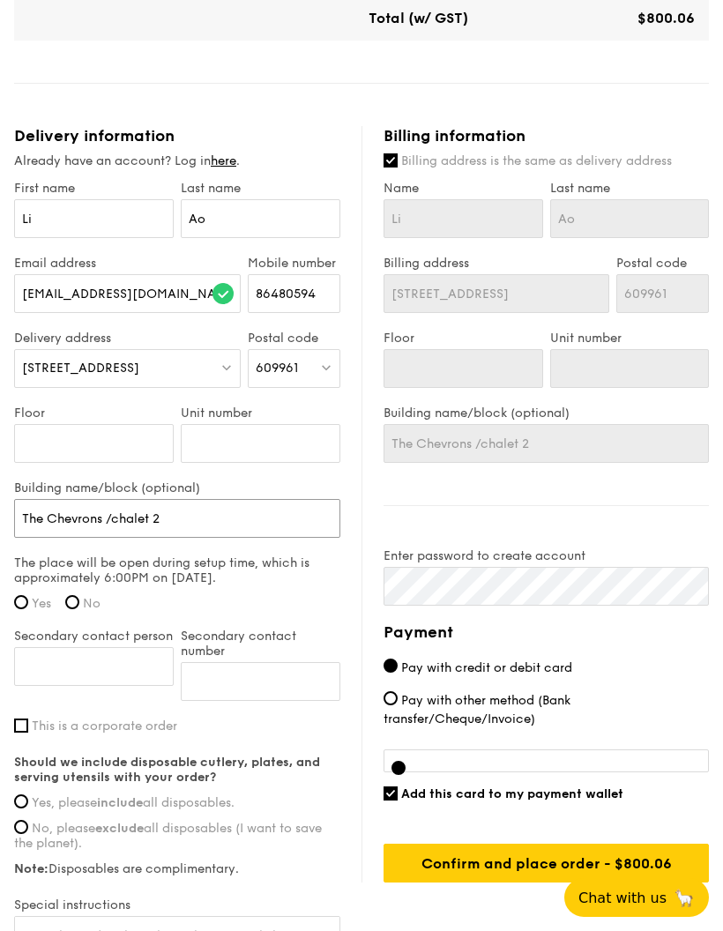
type input "The Chevrons /chalet 2 &"
type input "The Chevrons /chalet 2 & 3"
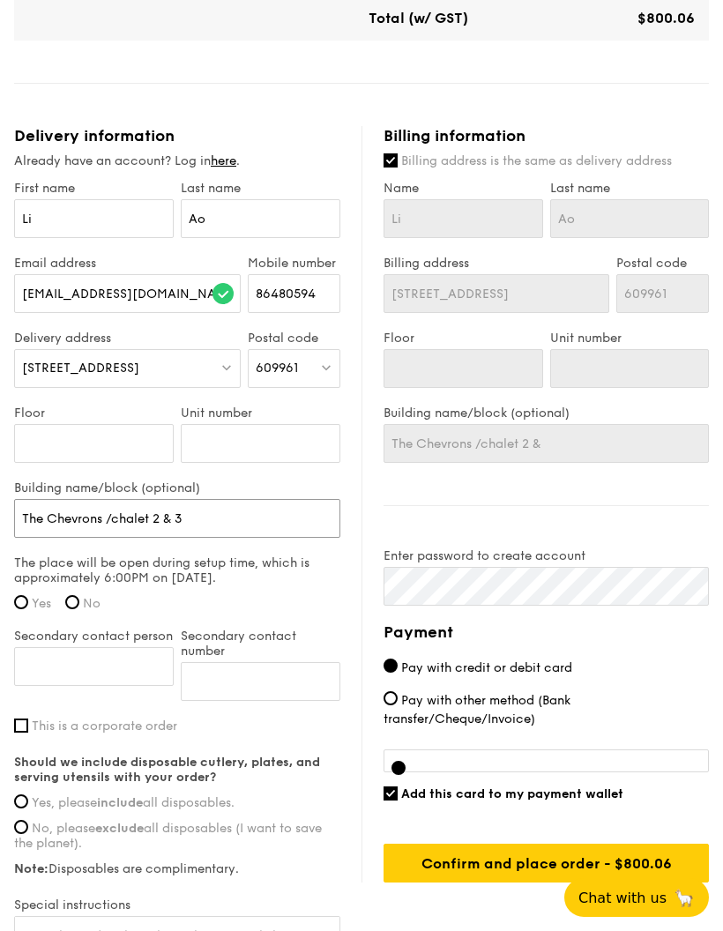
type input "The Chevrons /chalet 2 & 3"
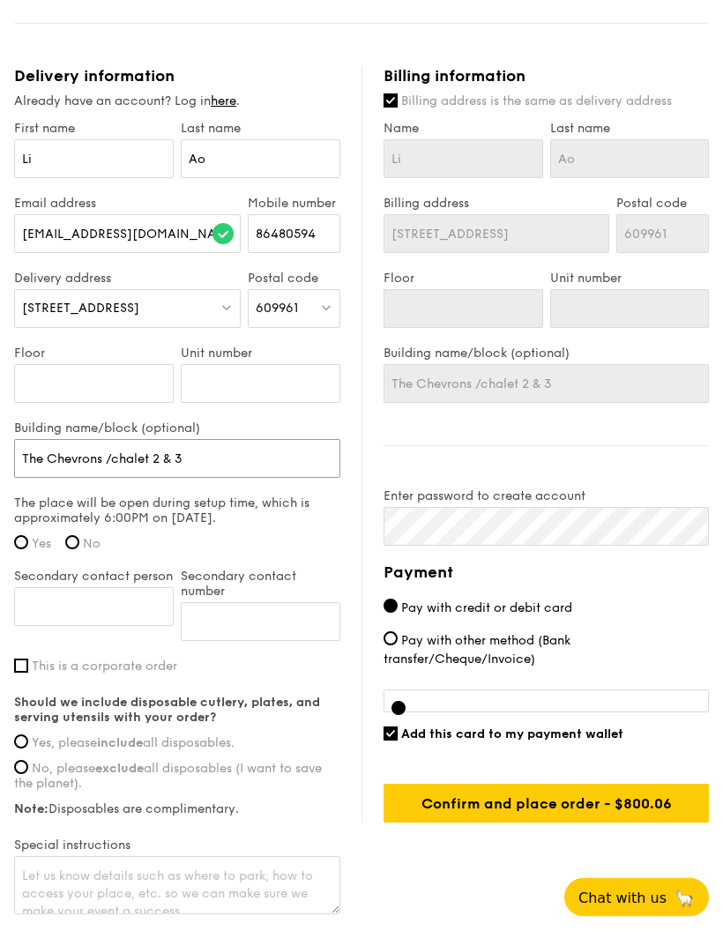
scroll to position [1060, 0]
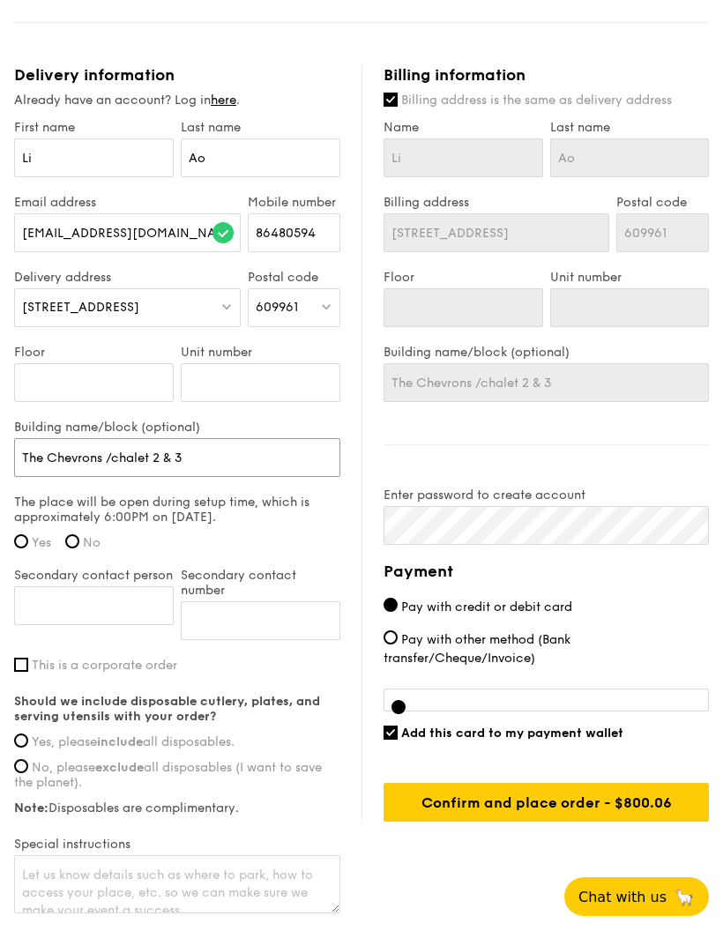
type input "The Chevrons /chalet 2 & 3"
click at [23, 538] on input "Yes" at bounding box center [21, 542] width 14 height 14
radio input "true"
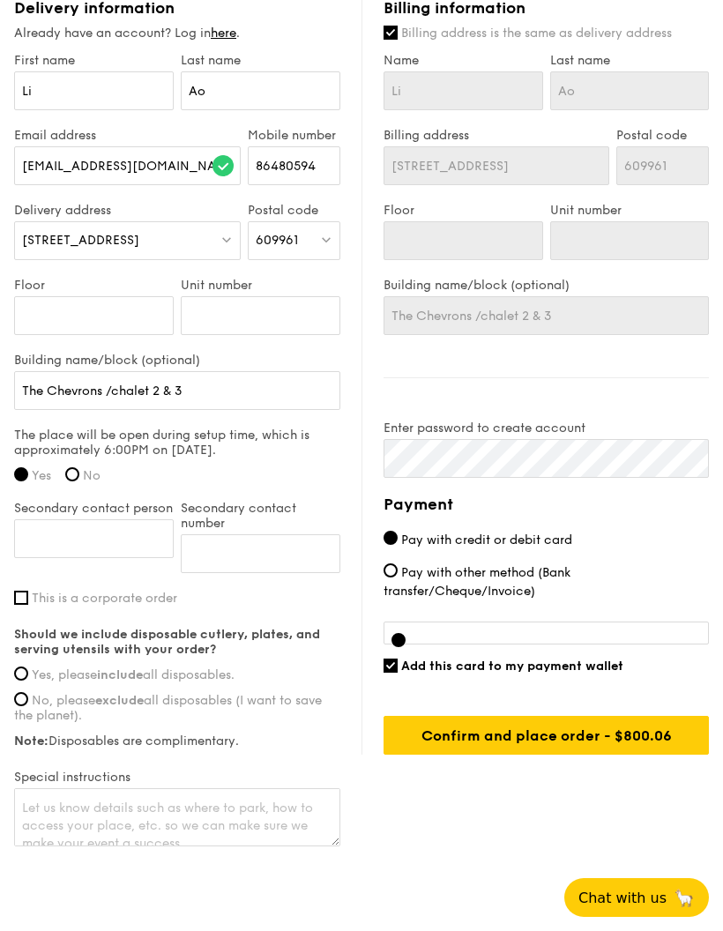
scroll to position [1136, 0]
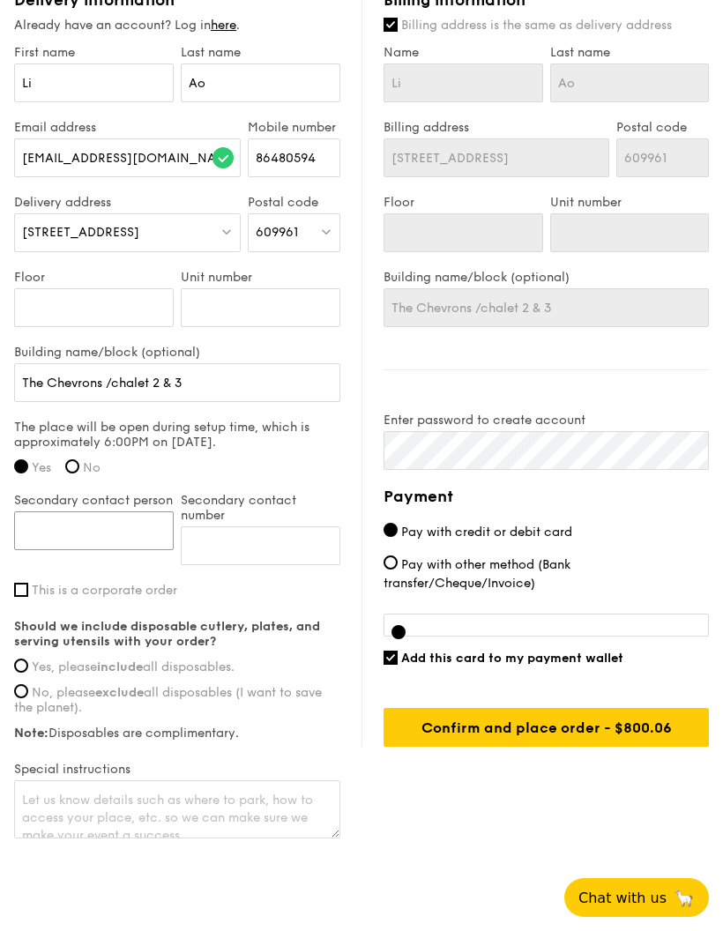
click at [117, 533] on input "Secondary contact person" at bounding box center [94, 531] width 160 height 39
click at [271, 544] on input "Secondary contact number" at bounding box center [261, 546] width 160 height 39
click at [40, 532] on input "Zoe PanLing" at bounding box center [94, 531] width 160 height 39
type input "Xie PanLing"
click at [277, 532] on input "Secondary contact number" at bounding box center [261, 546] width 160 height 39
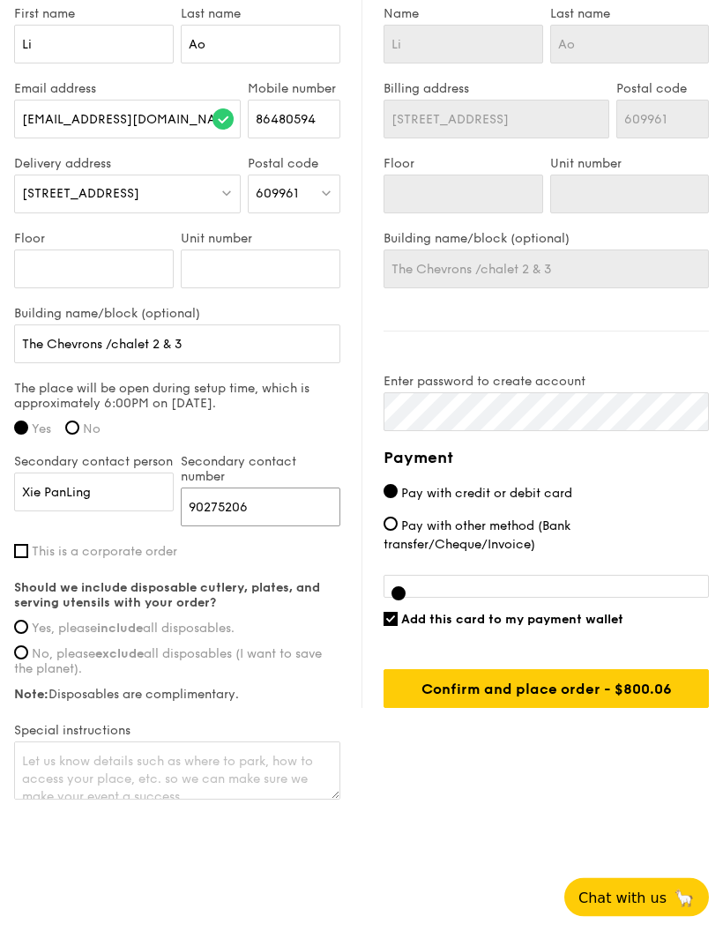
scroll to position [1192, 0]
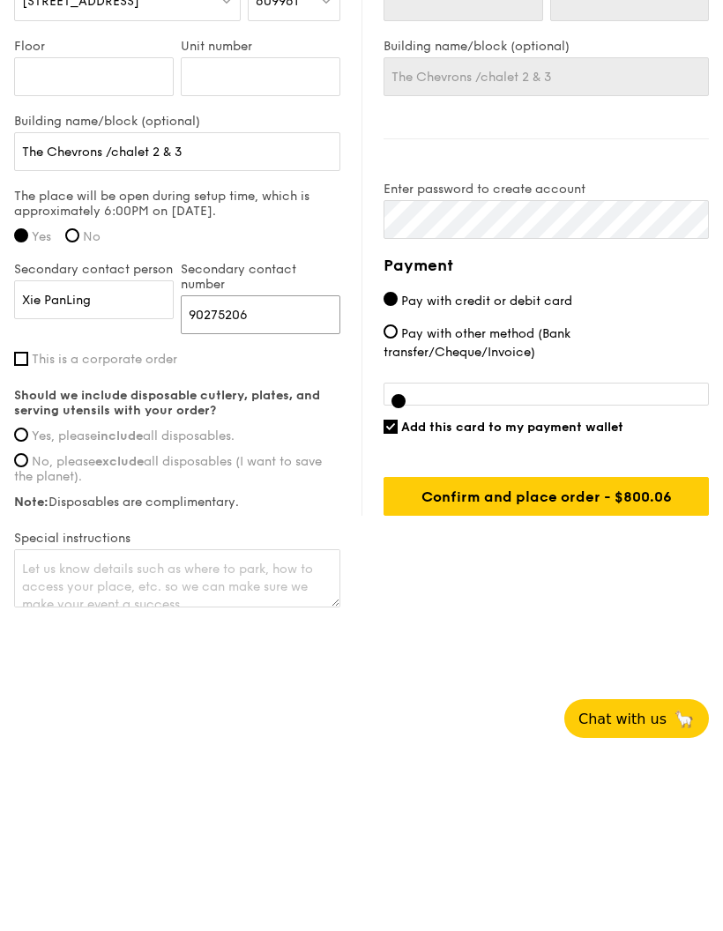
type input "90275206"
click at [23, 567] on div "Should we include disposable cutlery, plates, and serving utensils with your or…" at bounding box center [177, 628] width 326 height 122
click at [24, 607] on input "Yes, please include all disposables." at bounding box center [21, 614] width 14 height 14
radio input "true"
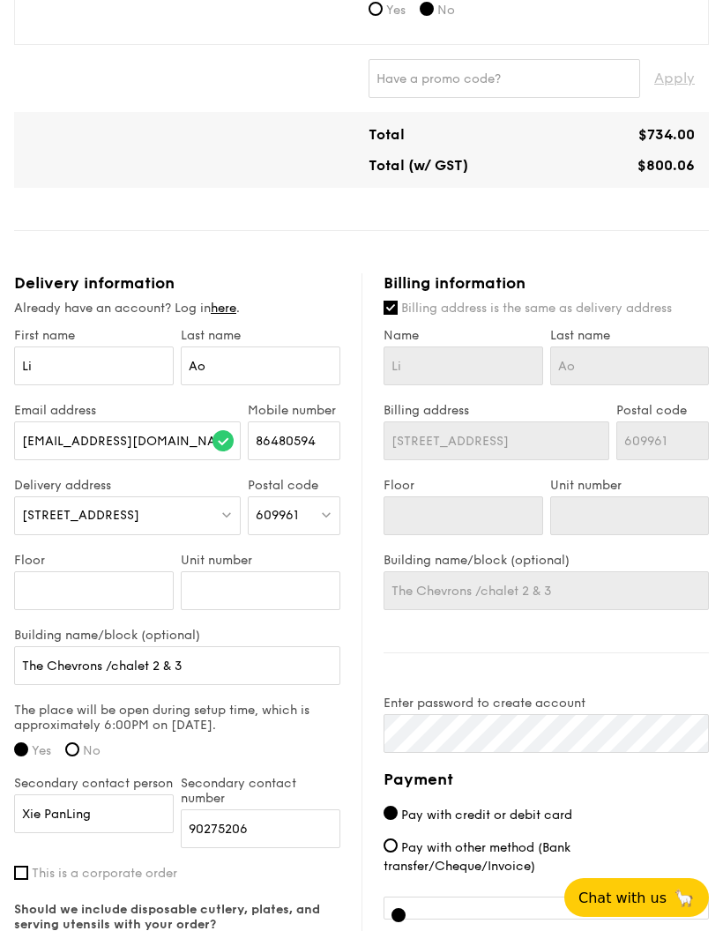
scroll to position [852, 0]
click at [393, 308] on input "Billing address is the same as delivery address" at bounding box center [391, 309] width 14 height 14
checkbox input "false"
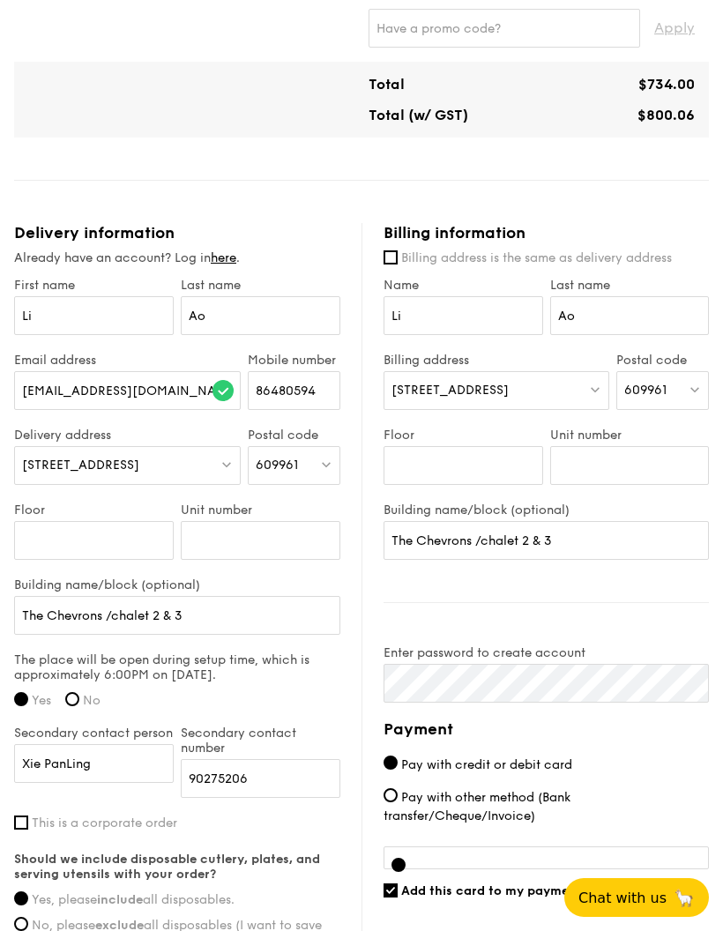
scroll to position [912, 0]
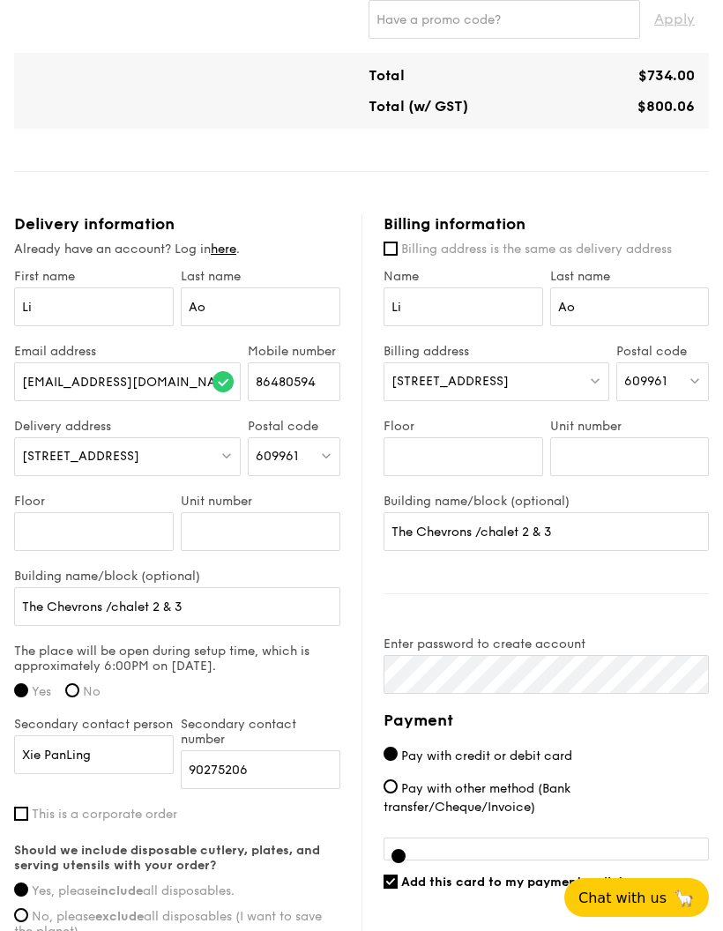
click at [535, 385] on div "[STREET_ADDRESS]" at bounding box center [497, 382] width 226 height 39
click at [689, 378] on img at bounding box center [695, 380] width 12 height 13
type input "750476"
click at [668, 427] on div "[STREET_ADDRESS]" at bounding box center [653, 418] width 57 height 18
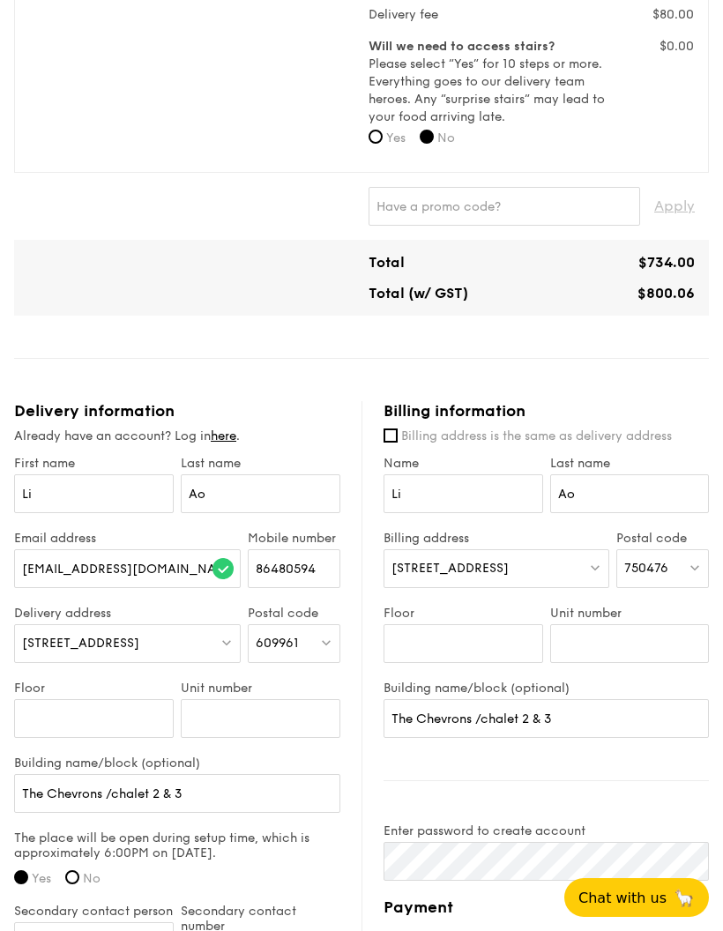
scroll to position [844, 0]
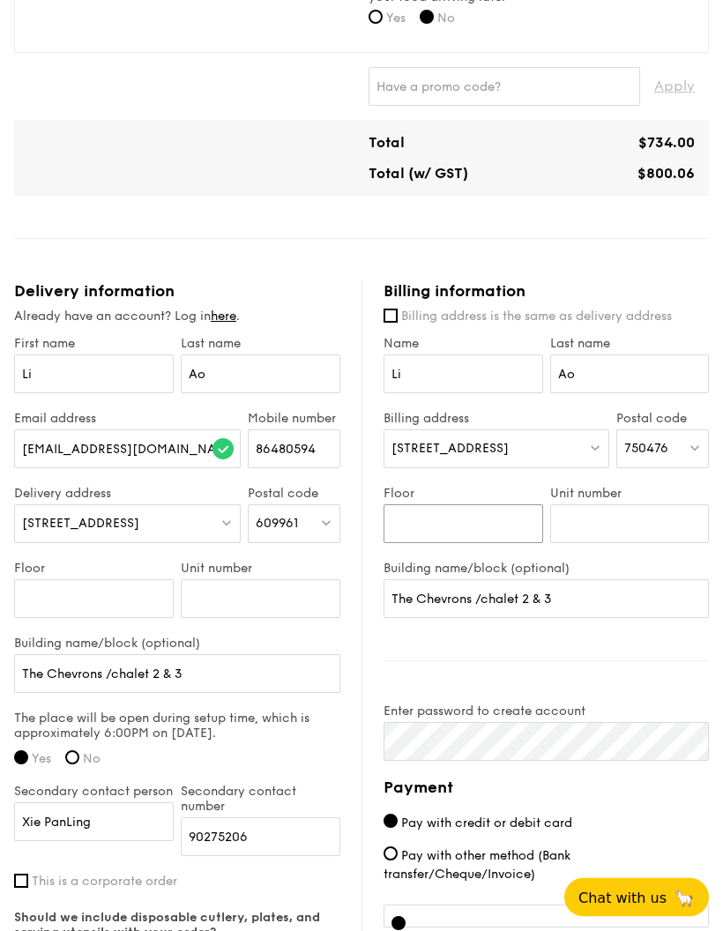
click at [482, 539] on input "Floor" at bounding box center [464, 524] width 160 height 39
type input "06"
click at [635, 527] on input "Unit number" at bounding box center [630, 524] width 160 height 39
type input "307"
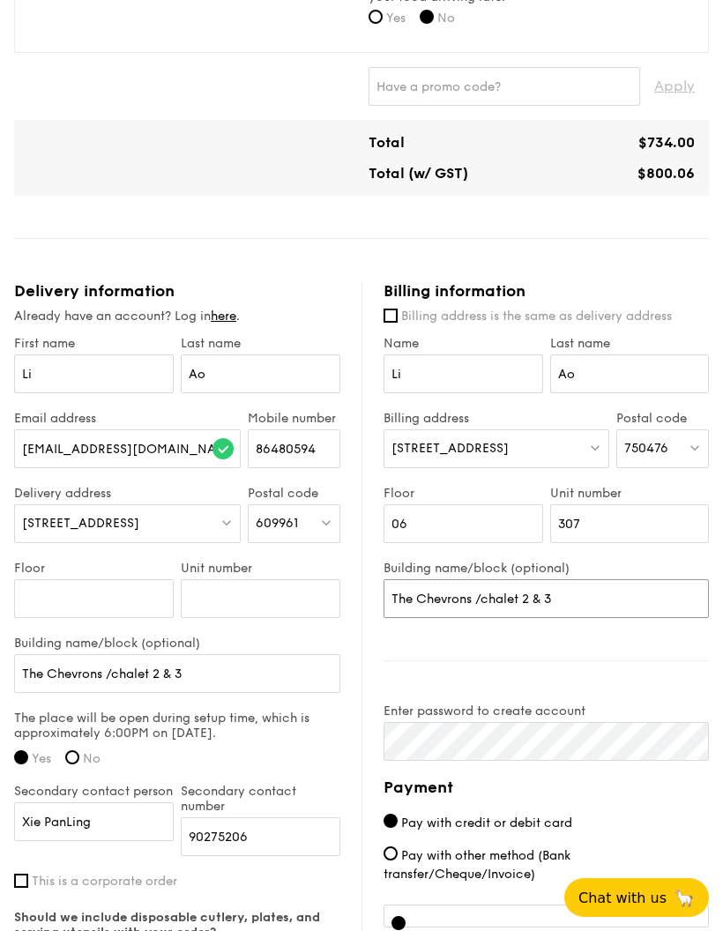
click at [587, 606] on input "The Chevrons /chalet 2 & 3" at bounding box center [546, 599] width 325 height 39
type input "The"
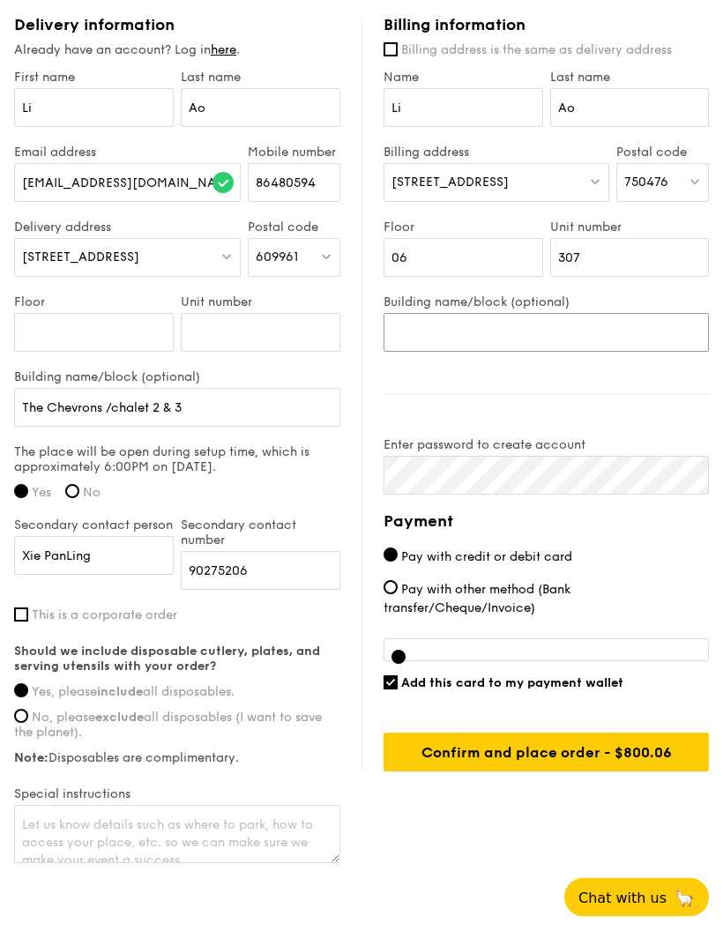
scroll to position [1137, 0]
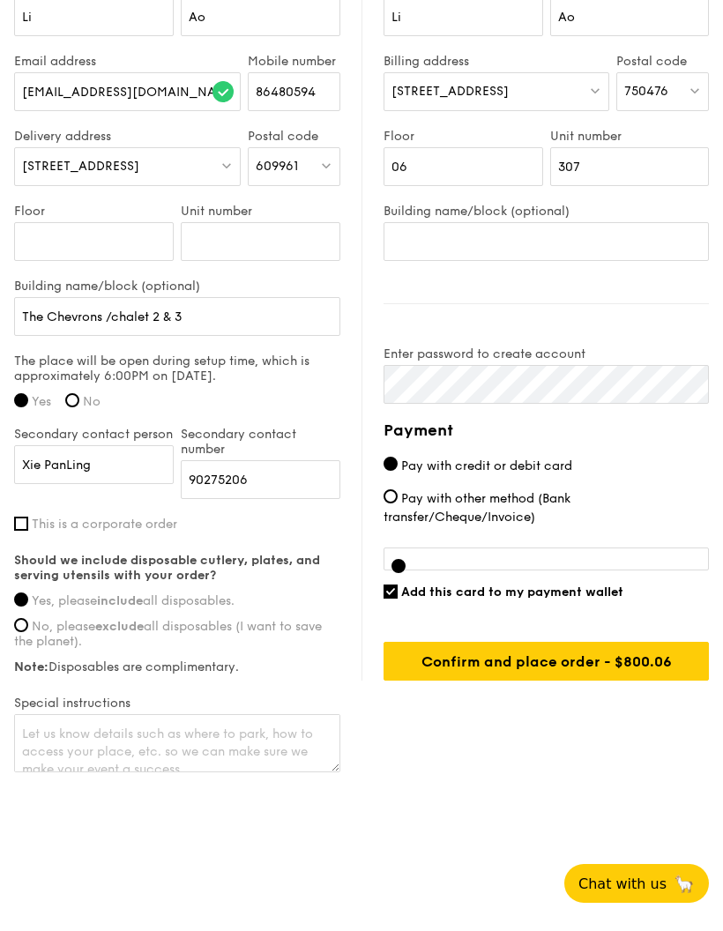
click at [390, 599] on input "Add this card to my payment wallet" at bounding box center [391, 606] width 14 height 14
checkbox input "false"
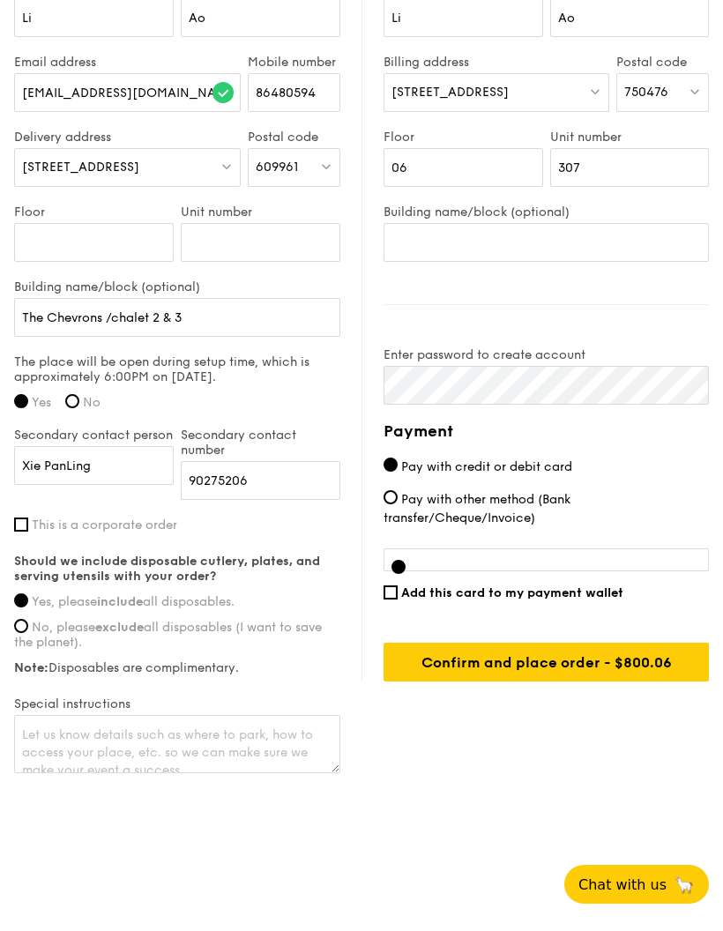
scroll to position [1192, 0]
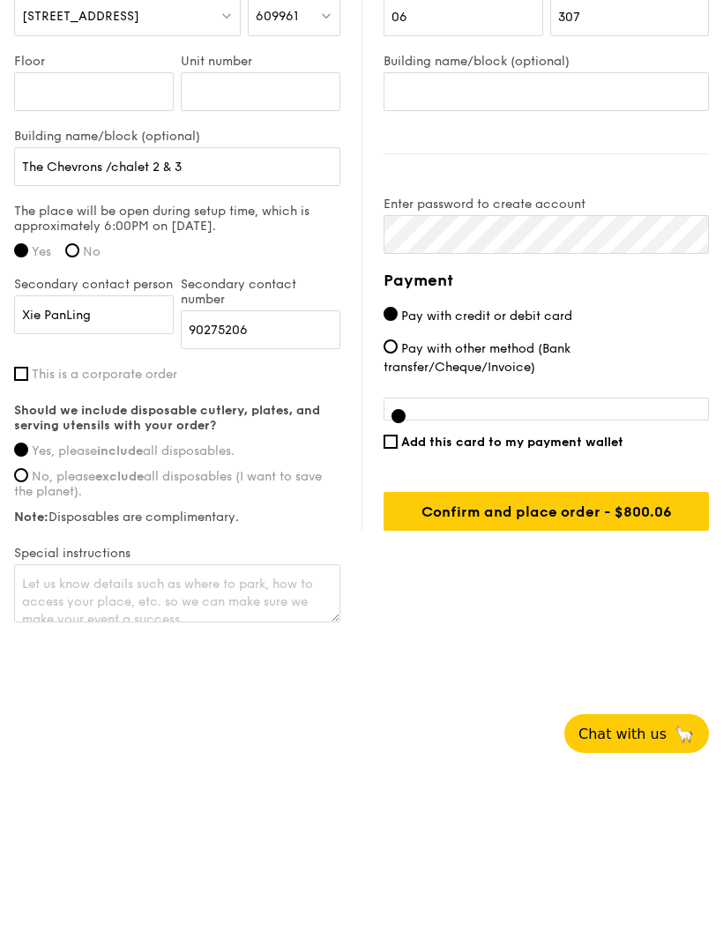
click at [628, 656] on input "Confirm and place order - $800.06" at bounding box center [546, 675] width 325 height 39
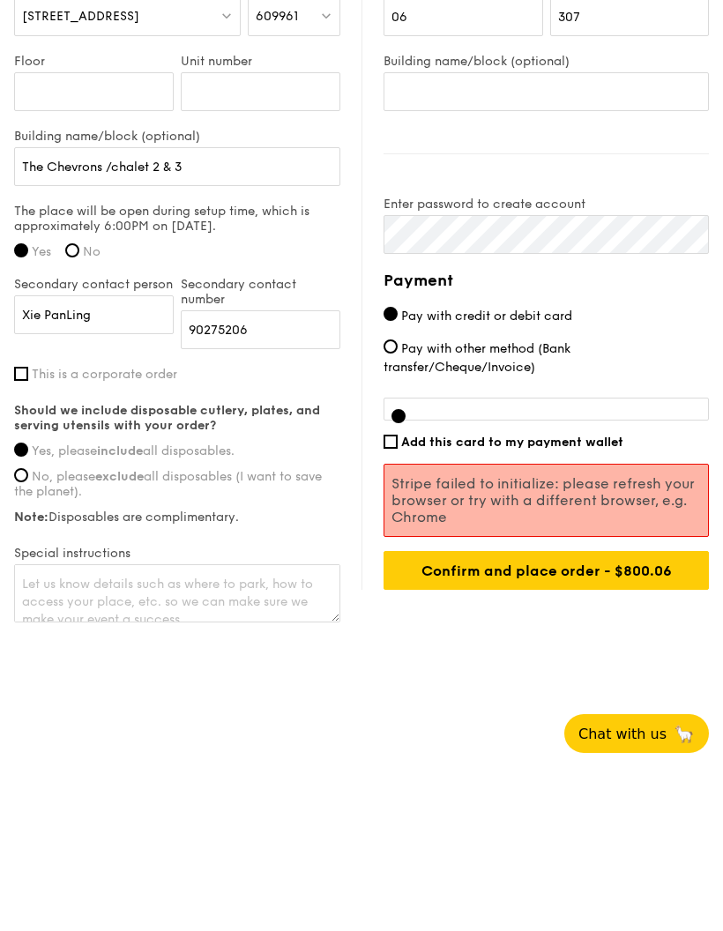
scroll to position [1193, 0]
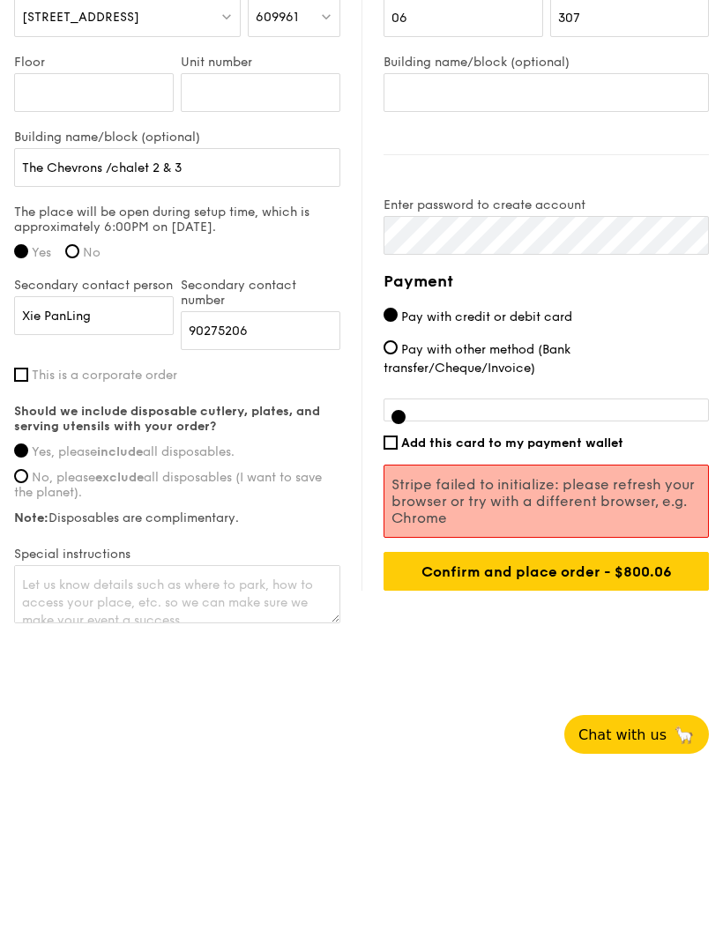
click at [626, 715] on input "Confirm and place order - $800.06" at bounding box center [546, 734] width 325 height 39
click at [596, 715] on input "Confirm and place order - $800.06" at bounding box center [546, 734] width 325 height 39
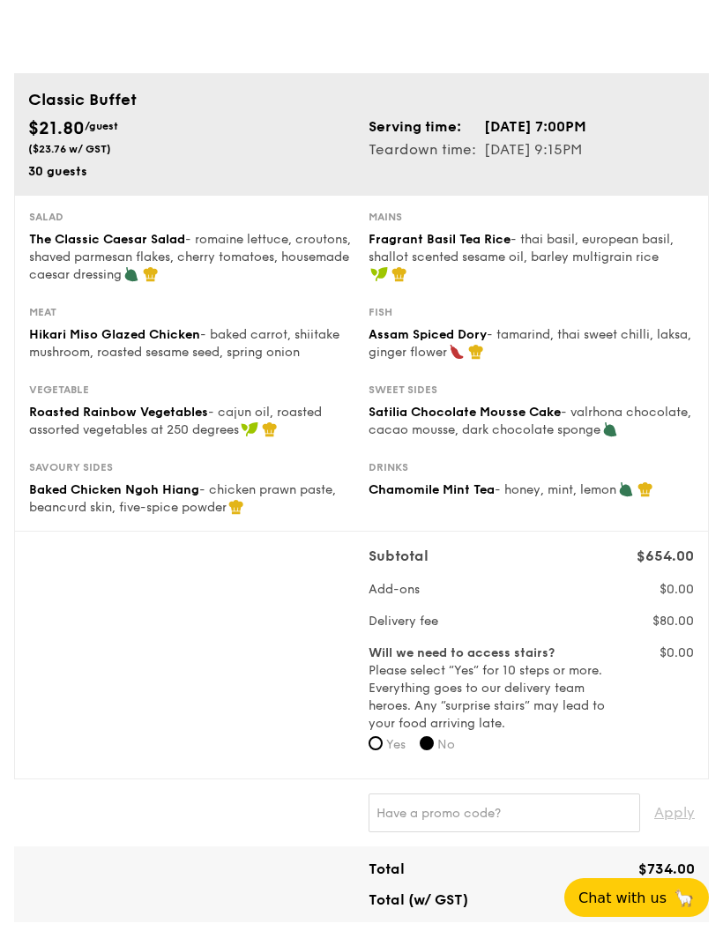
scroll to position [0, 0]
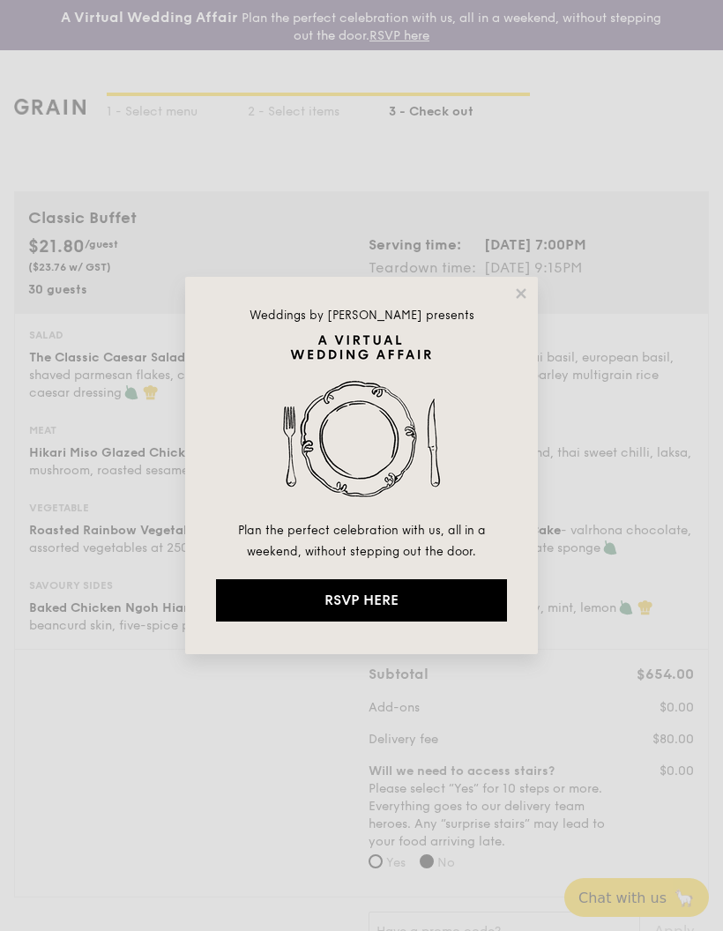
click at [524, 286] on icon at bounding box center [521, 294] width 16 height 16
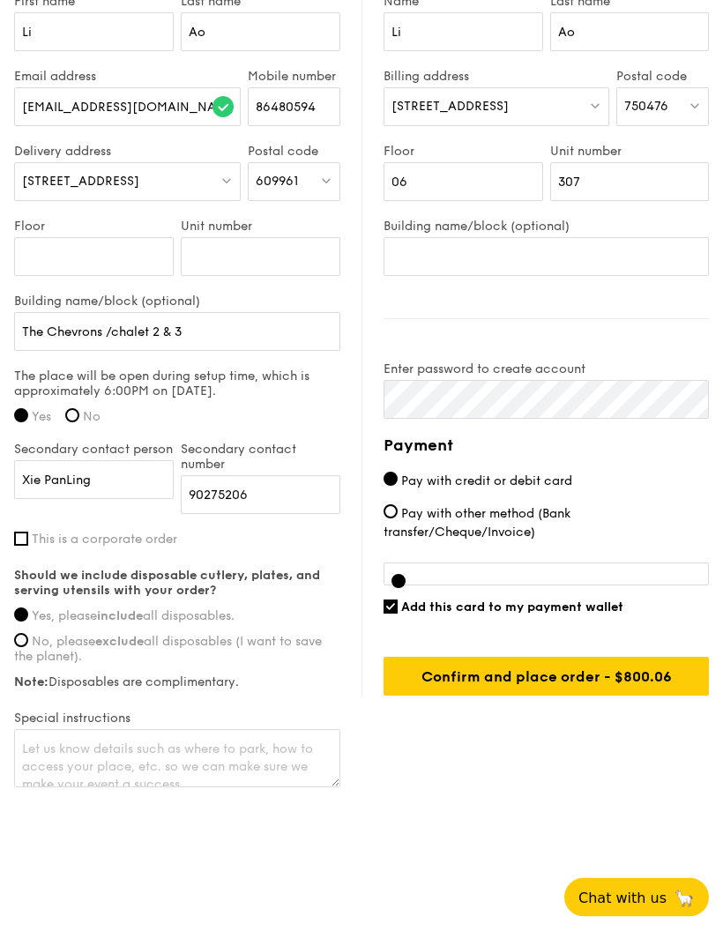
scroll to position [1192, 0]
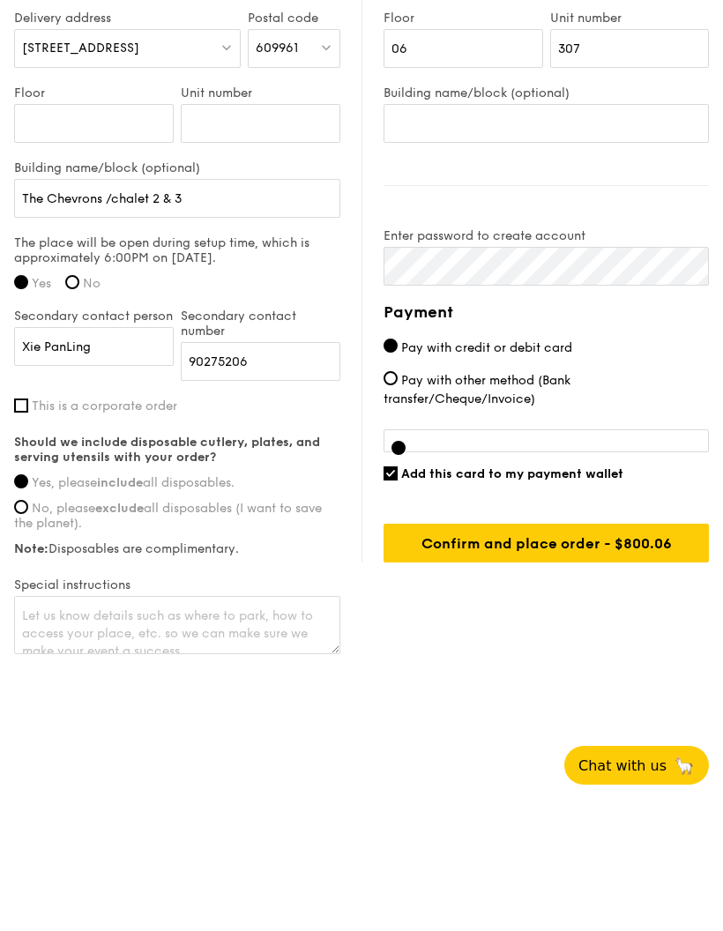
click at [395, 599] on input "Add this card to my payment wallet" at bounding box center [391, 606] width 14 height 14
click at [492, 656] on input "Confirm and place order - $800.06" at bounding box center [546, 675] width 325 height 39
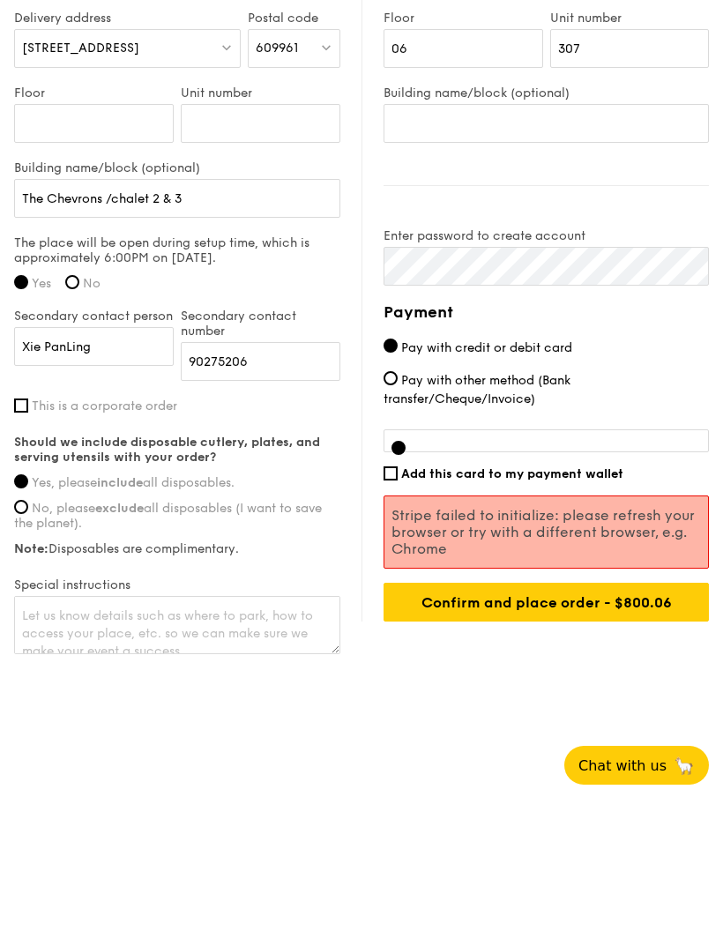
click at [393, 599] on input "Add this card to my payment wallet" at bounding box center [391, 606] width 14 height 14
checkbox input "true"
click at [514, 715] on input "Confirm and place order - $800.06" at bounding box center [546, 734] width 325 height 39
click at [647, 715] on input "Confirm and place order - $800.06" at bounding box center [546, 734] width 325 height 39
click at [643, 715] on input "Confirm and place order - $800.06" at bounding box center [546, 734] width 325 height 39
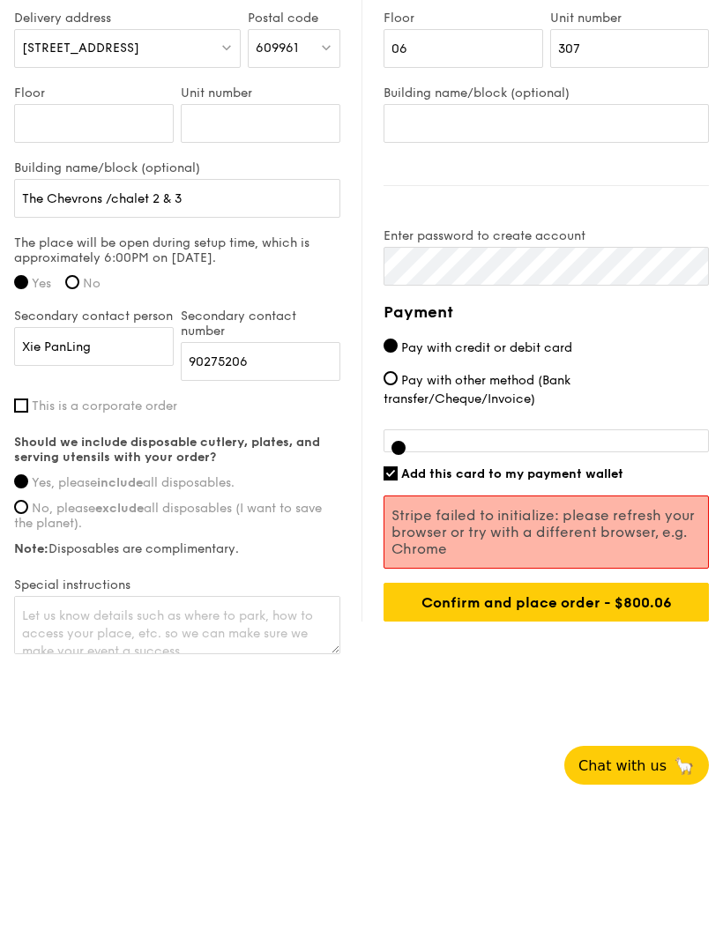
click at [635, 715] on input "Confirm and place order - $800.06" at bounding box center [546, 734] width 325 height 39
click at [634, 715] on input "Confirm and place order - $800.06" at bounding box center [546, 734] width 325 height 39
click at [625, 715] on input "Confirm and place order - $800.06" at bounding box center [546, 734] width 325 height 39
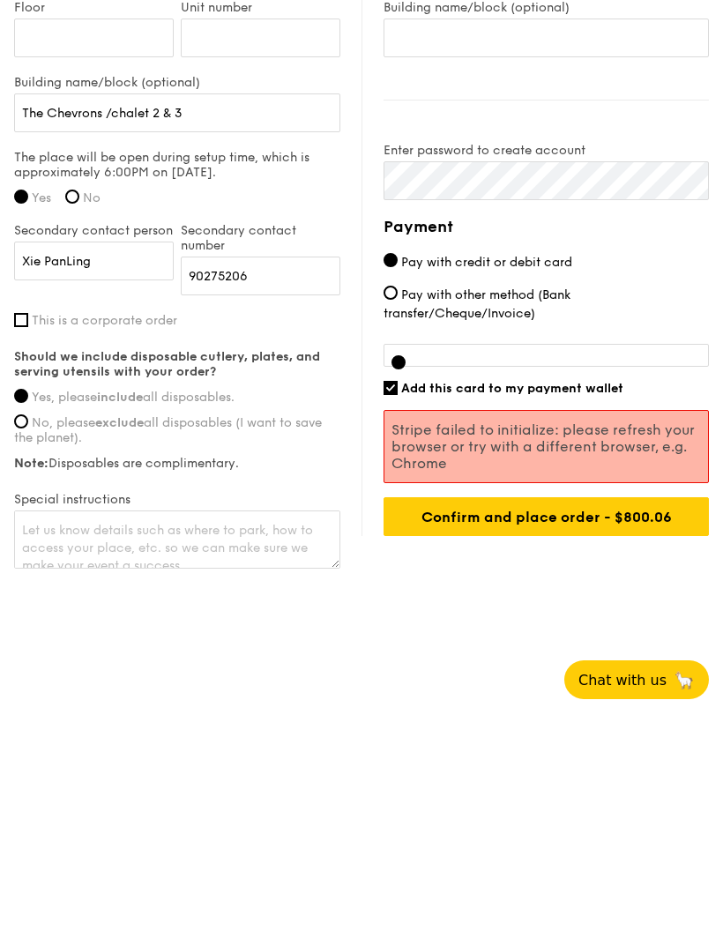
click at [635, 715] on input "Confirm and place order - $800.06" at bounding box center [546, 734] width 325 height 39
click at [641, 715] on input "Confirm and place order - $800.06" at bounding box center [546, 734] width 325 height 39
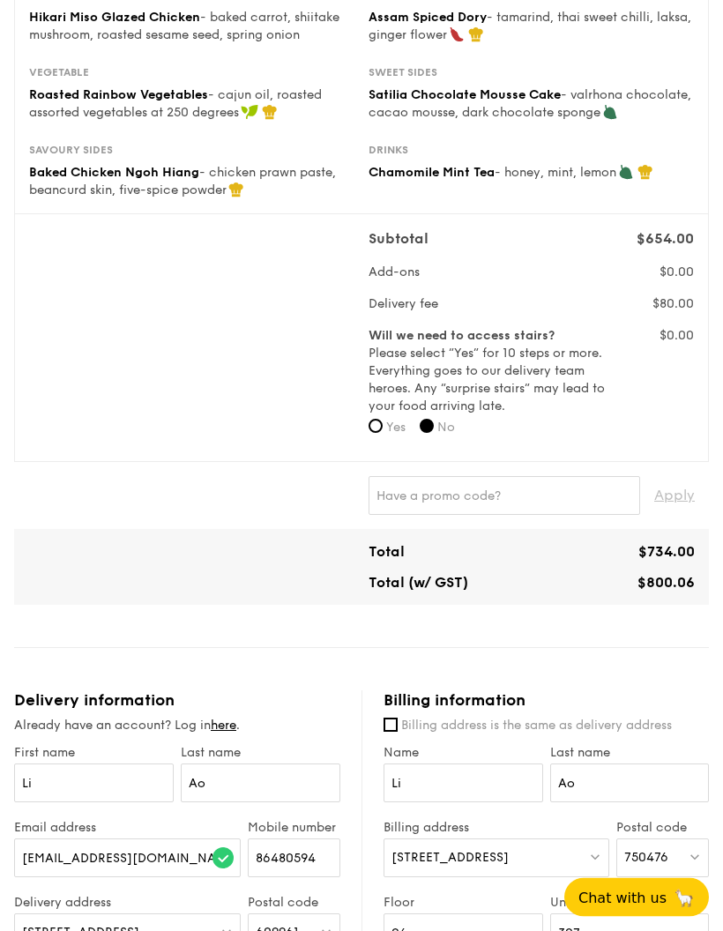
scroll to position [0, 0]
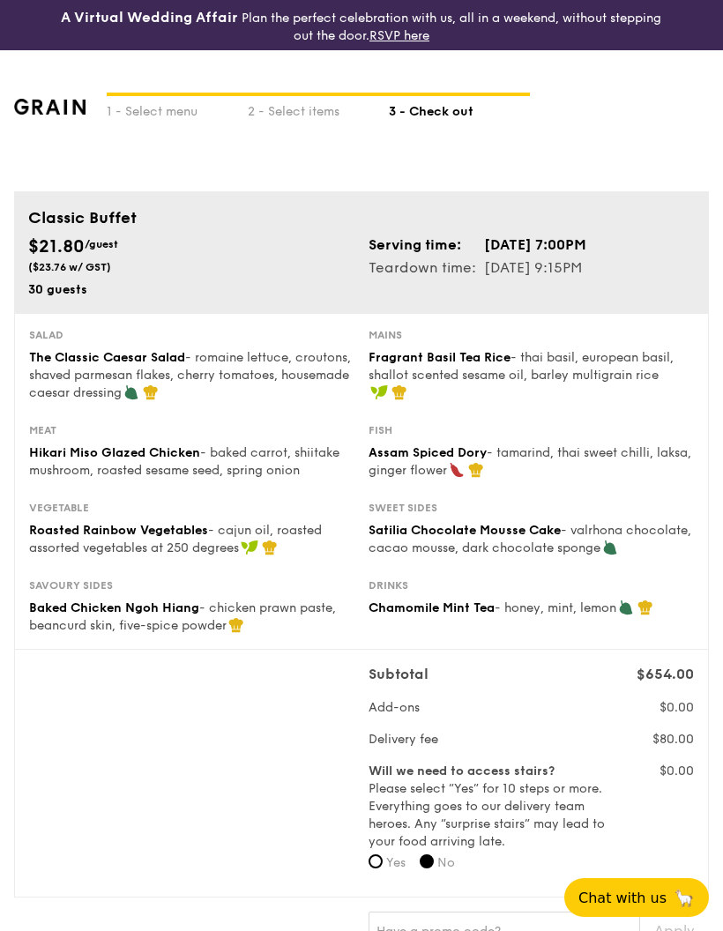
click at [494, 826] on label "Will we need to access stairs? Please select “Yes” for 10 steps or more. Everyt…" at bounding box center [489, 807] width 241 height 88
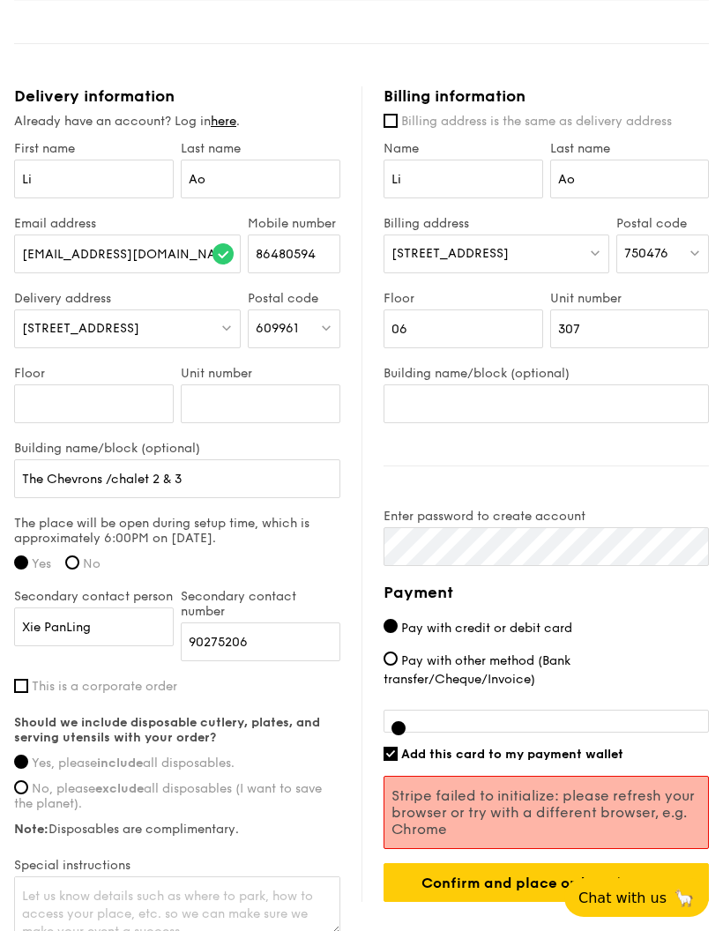
scroll to position [1042, 0]
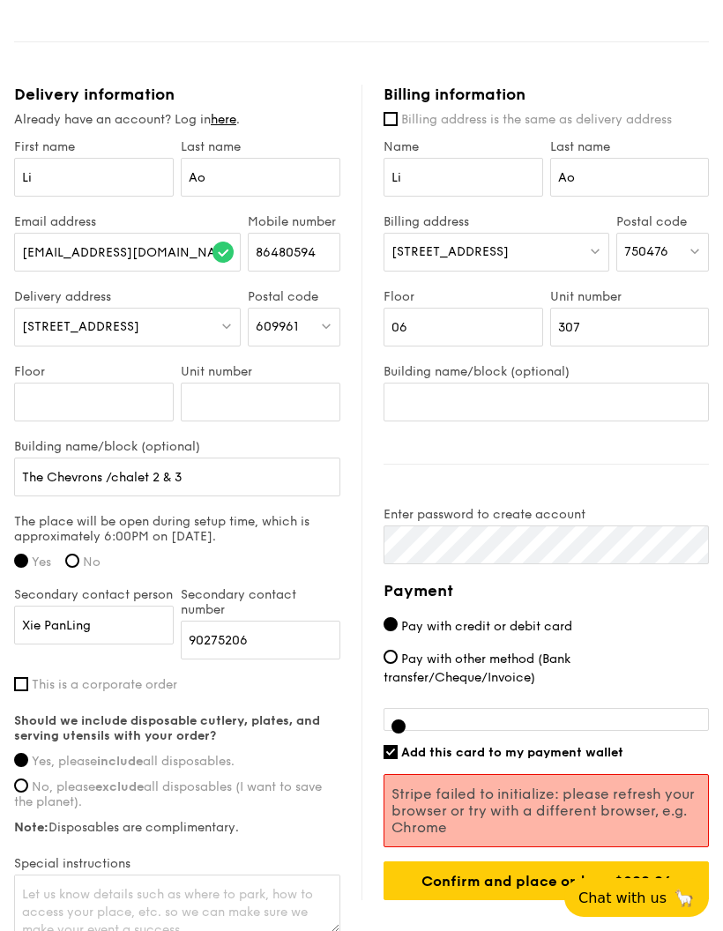
click at [579, 713] on div at bounding box center [546, 719] width 325 height 23
click at [578, 715] on div at bounding box center [546, 719] width 325 height 23
click at [401, 722] on div at bounding box center [546, 719] width 325 height 23
click at [424, 715] on div at bounding box center [546, 719] width 325 height 23
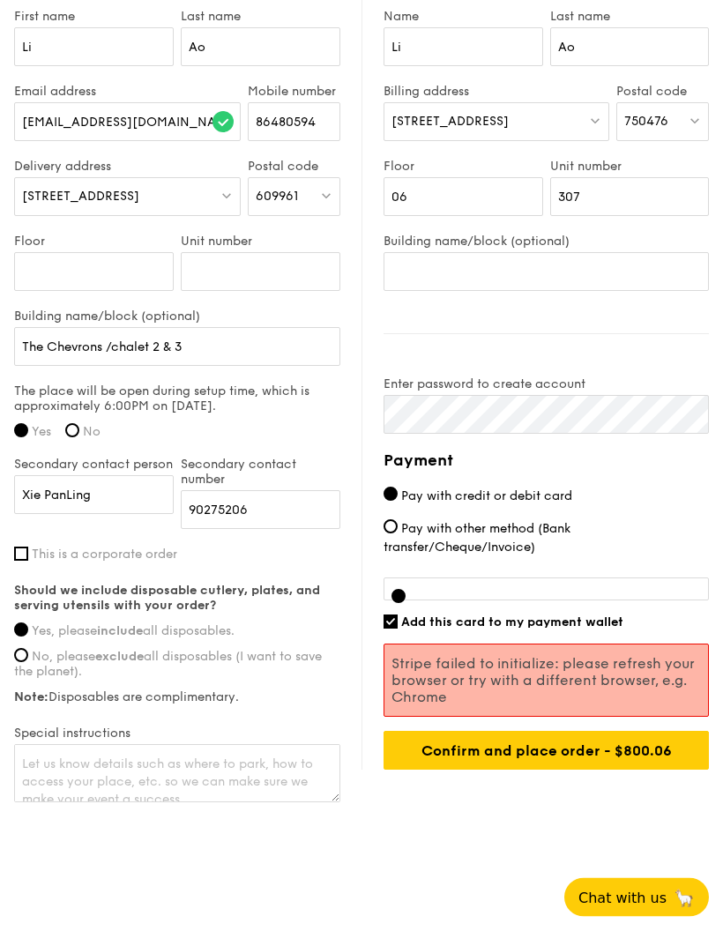
scroll to position [1192, 0]
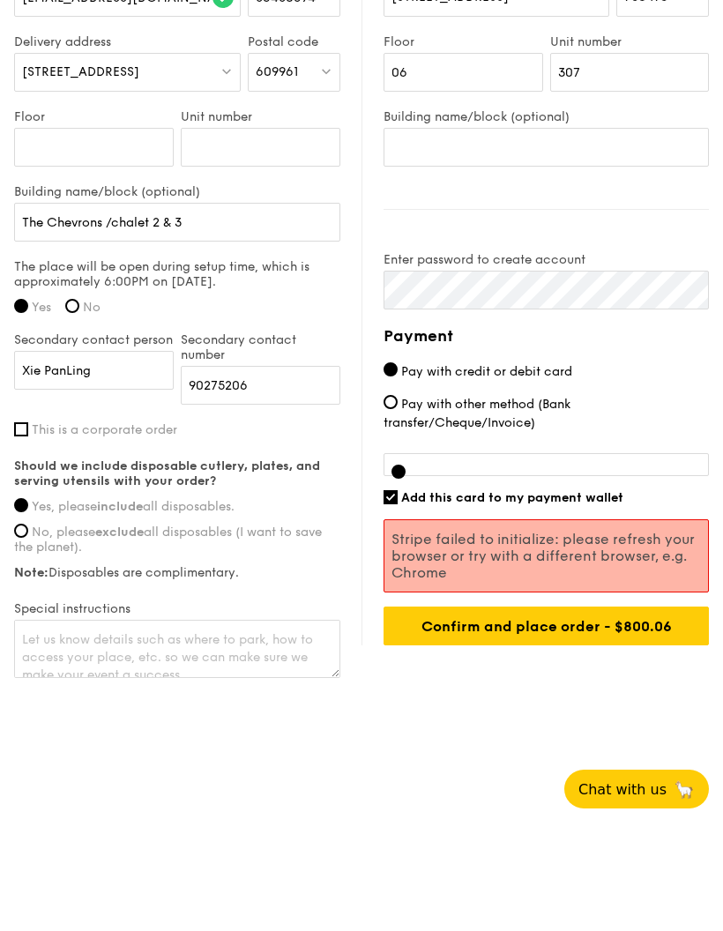
click at [635, 879] on button "Chat with us 🦙" at bounding box center [637, 898] width 145 height 39
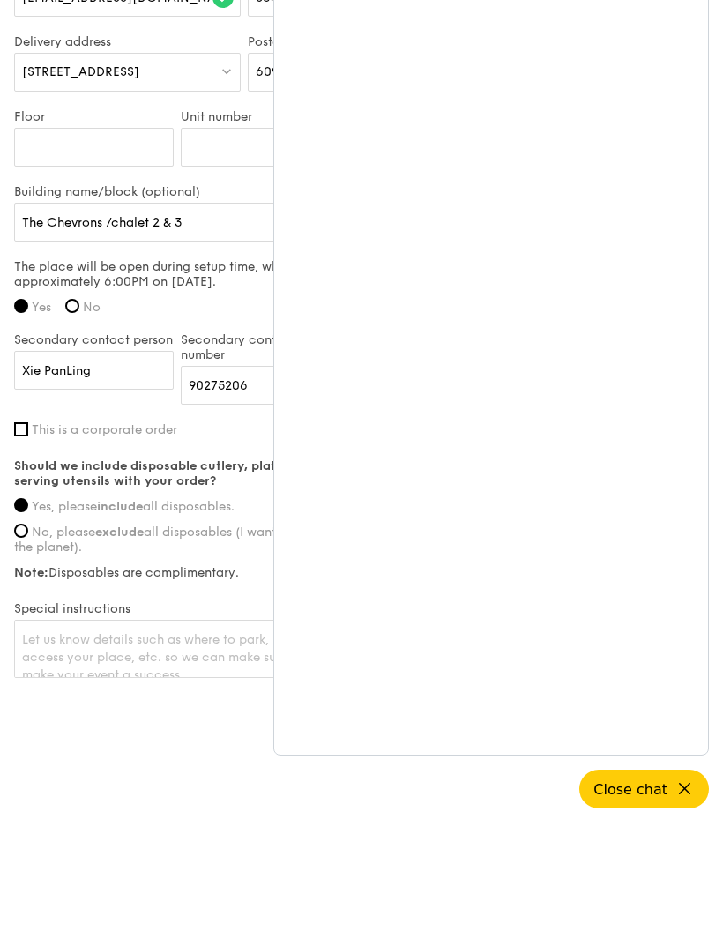
click at [661, 890] on span "Close chat" at bounding box center [631, 898] width 74 height 17
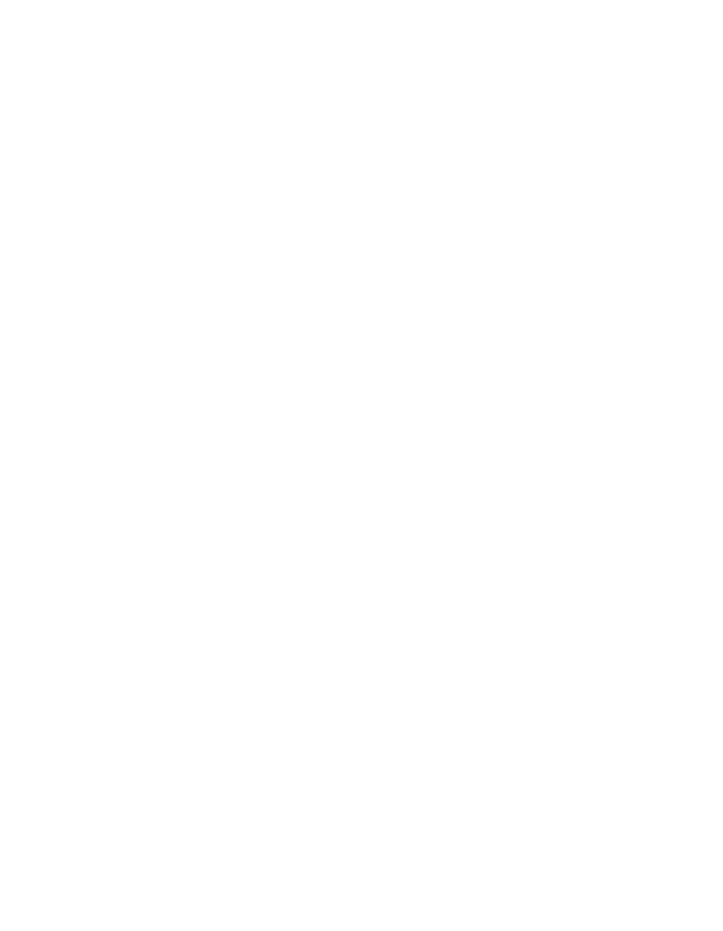
scroll to position [0, 0]
